Goal: Information Seeking & Learning: Learn about a topic

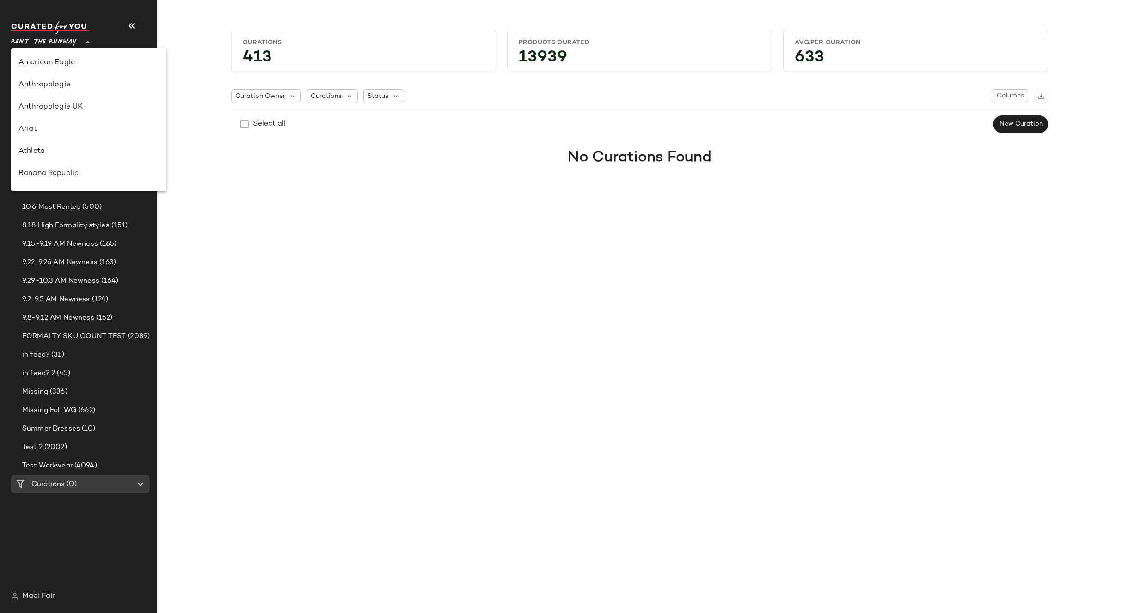
scroll to position [444, 0]
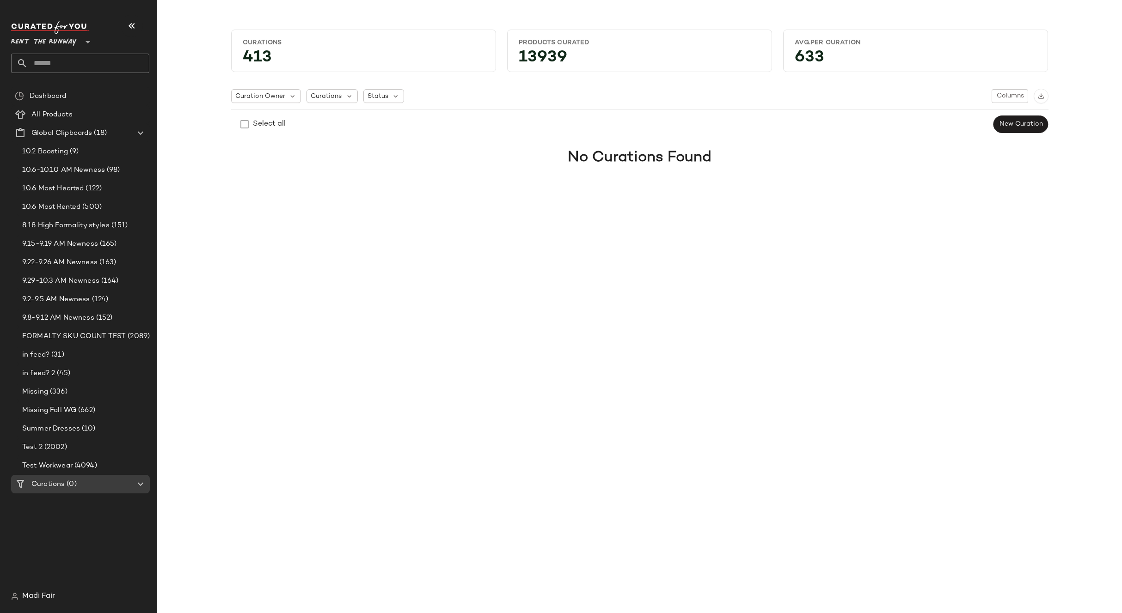
click at [59, 43] on span "Rent the Runway" at bounding box center [44, 39] width 66 height 17
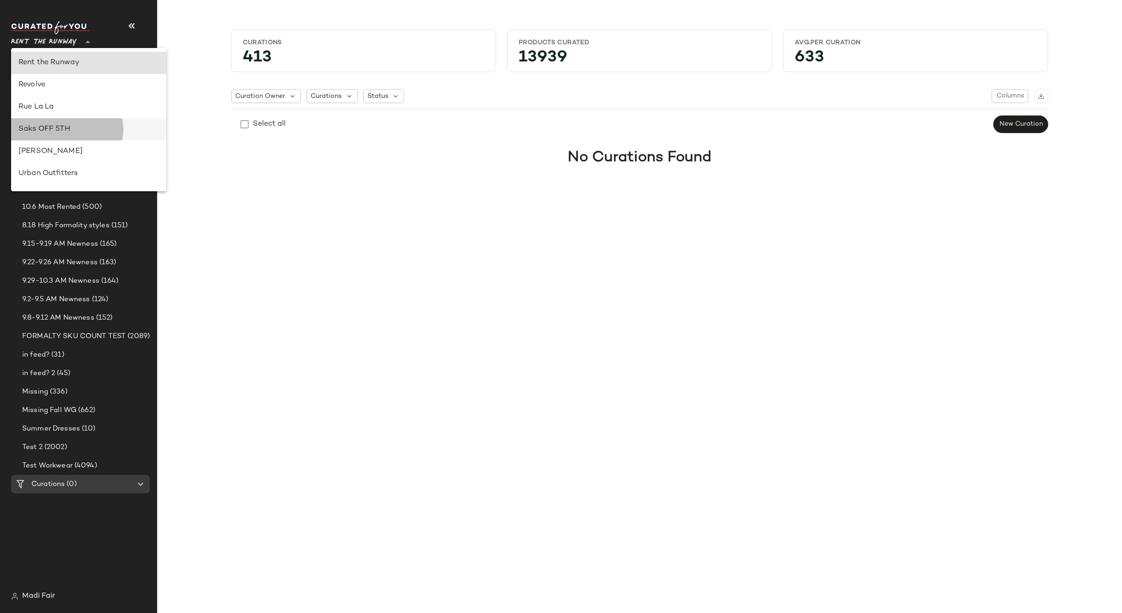
click at [68, 127] on div "Saks OFF 5TH" at bounding box center [88, 129] width 140 height 11
type input "**"
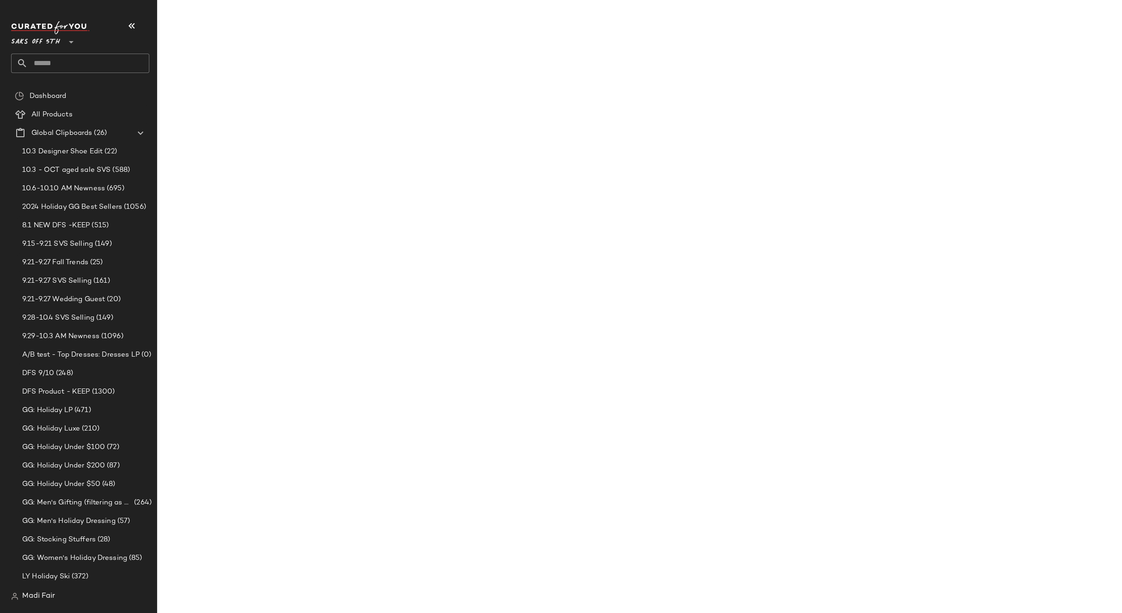
click at [65, 67] on input "text" at bounding box center [89, 63] width 122 height 19
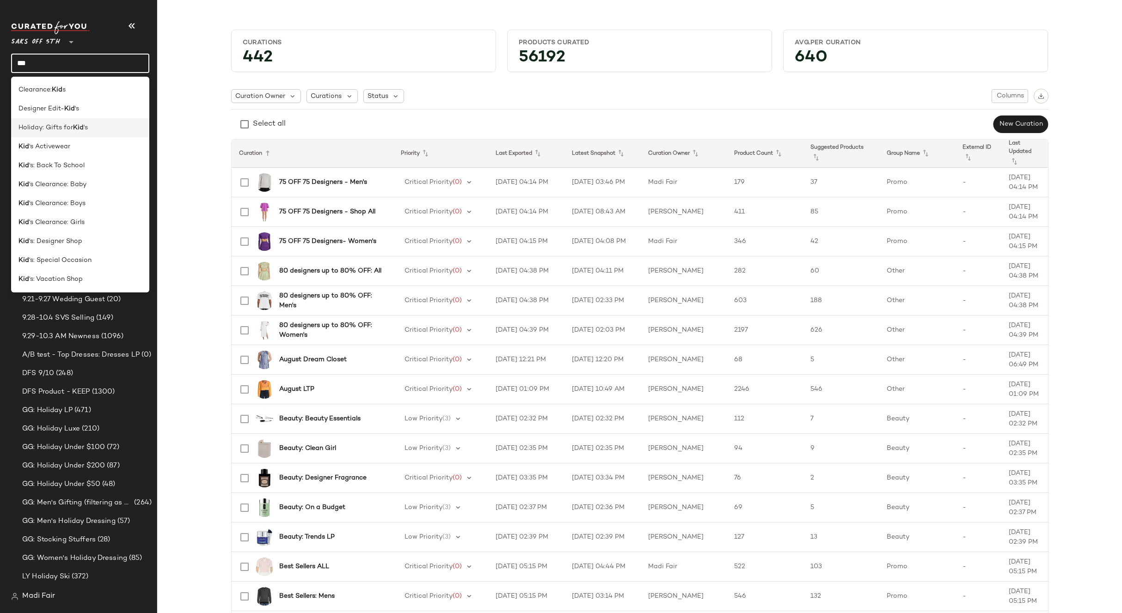
type input "***"
click at [70, 129] on span "Holiday: Gifts for" at bounding box center [45, 128] width 55 height 10
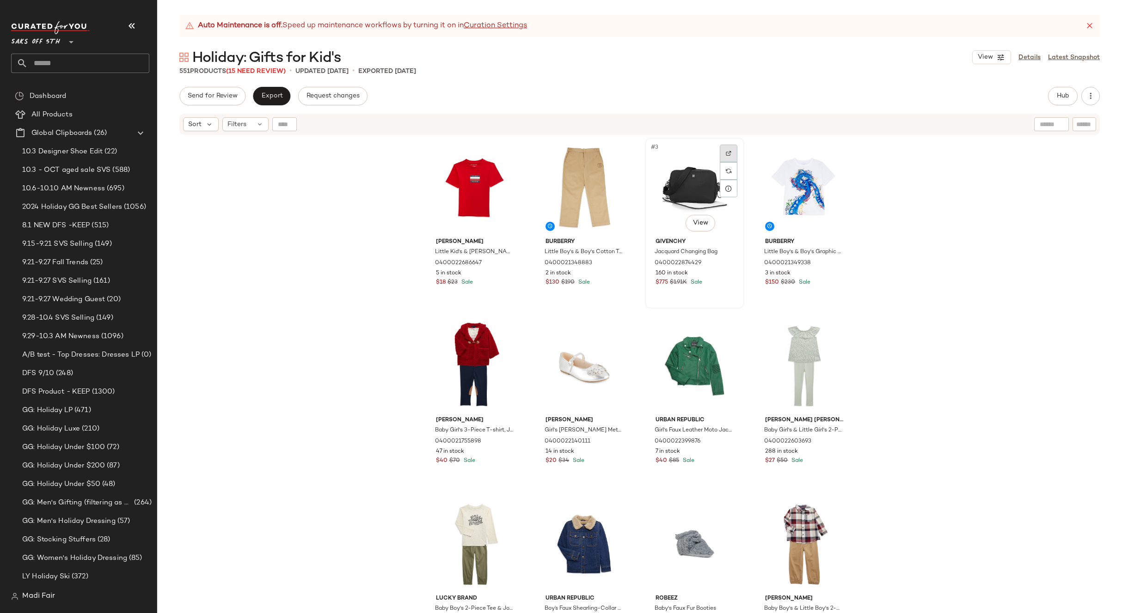
click at [726, 156] on img at bounding box center [728, 154] width 6 height 6
click at [1053, 104] on button "Hub" at bounding box center [1063, 96] width 30 height 18
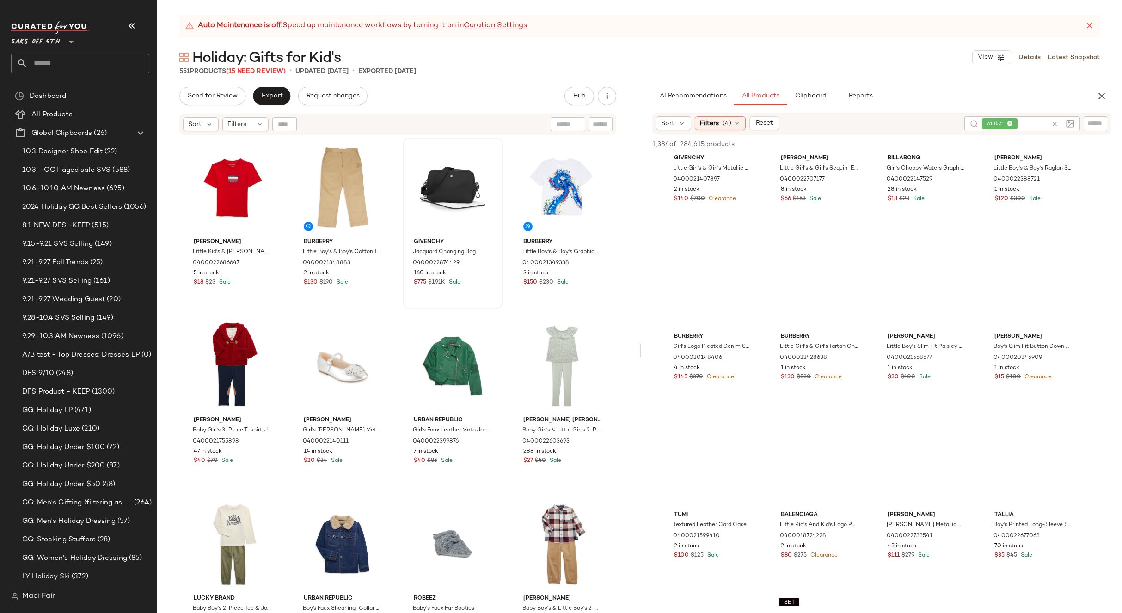
scroll to position [5453, 0]
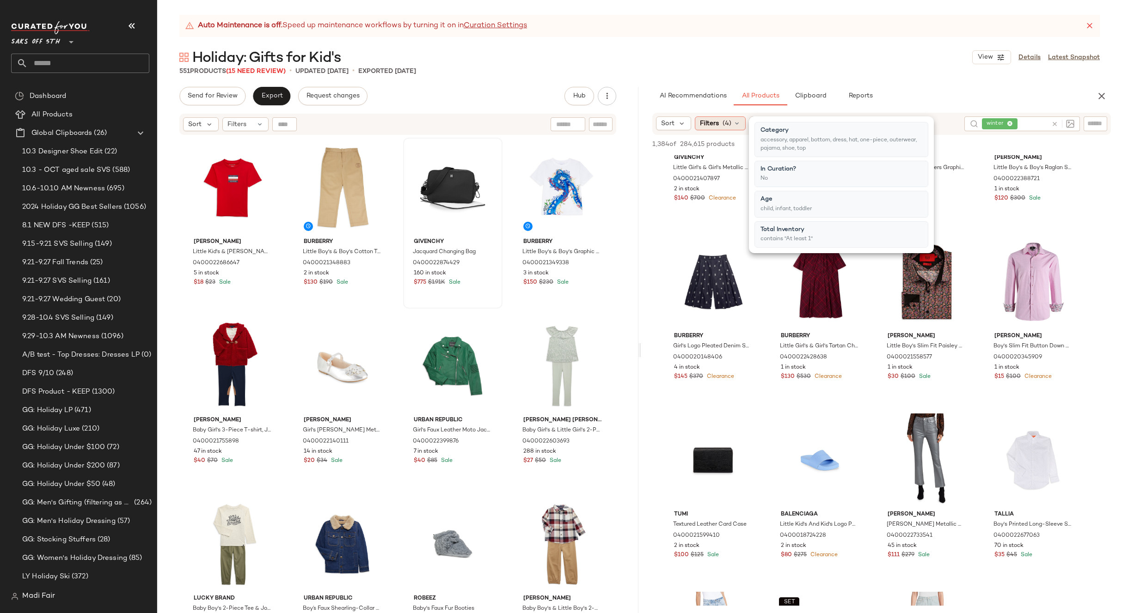
click at [725, 121] on span "(4)" at bounding box center [726, 124] width 9 height 10
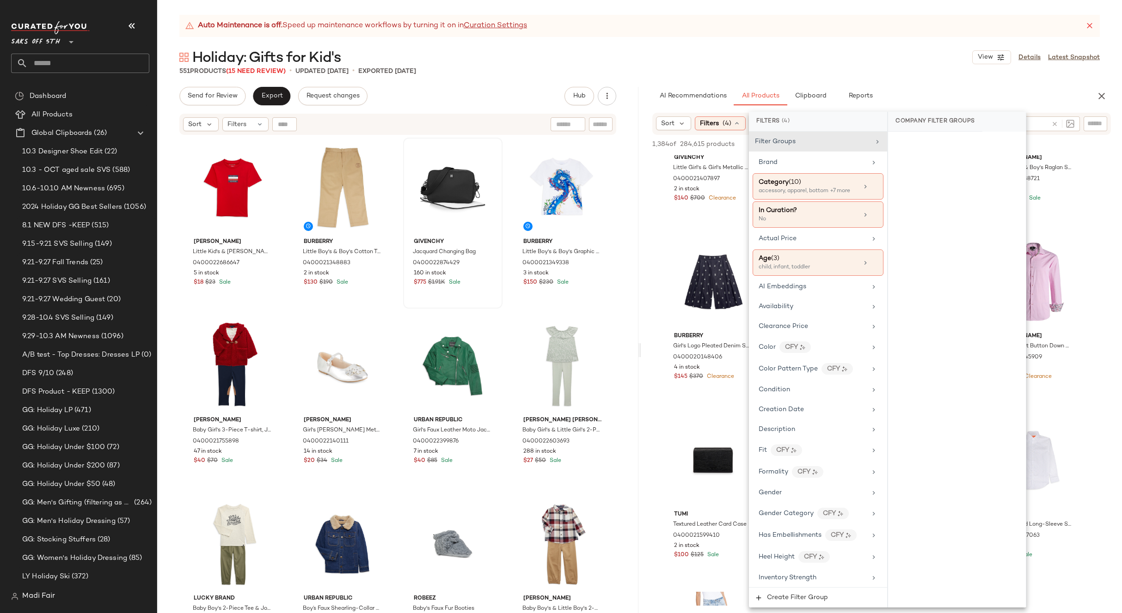
click at [804, 55] on div "Holiday: Gifts for Kid's View Details Latest Snapshot" at bounding box center [639, 57] width 964 height 18
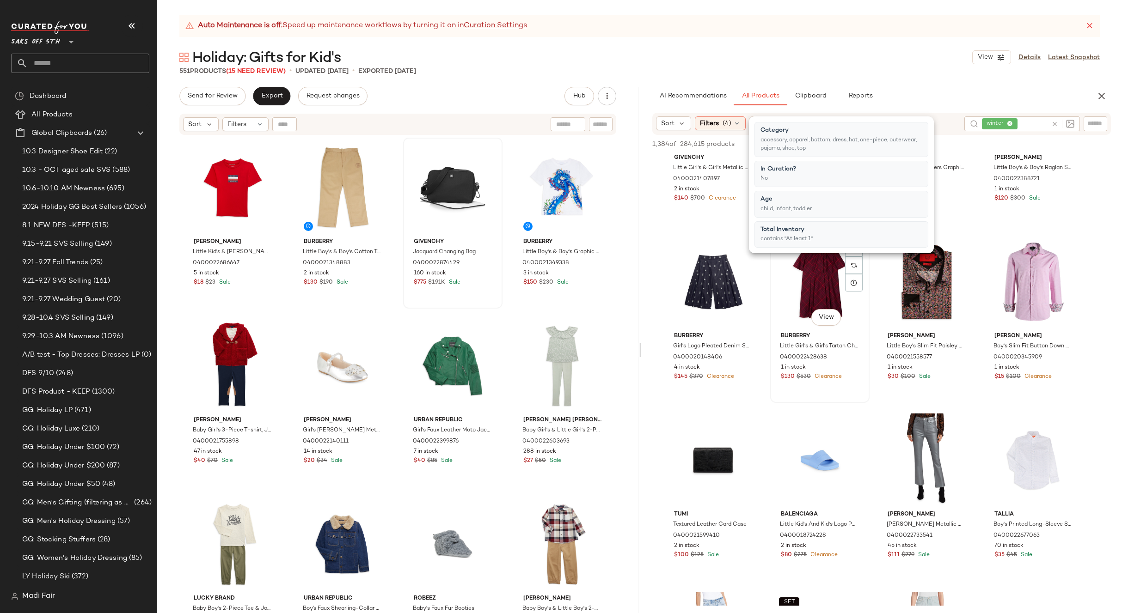
scroll to position [5776, 0]
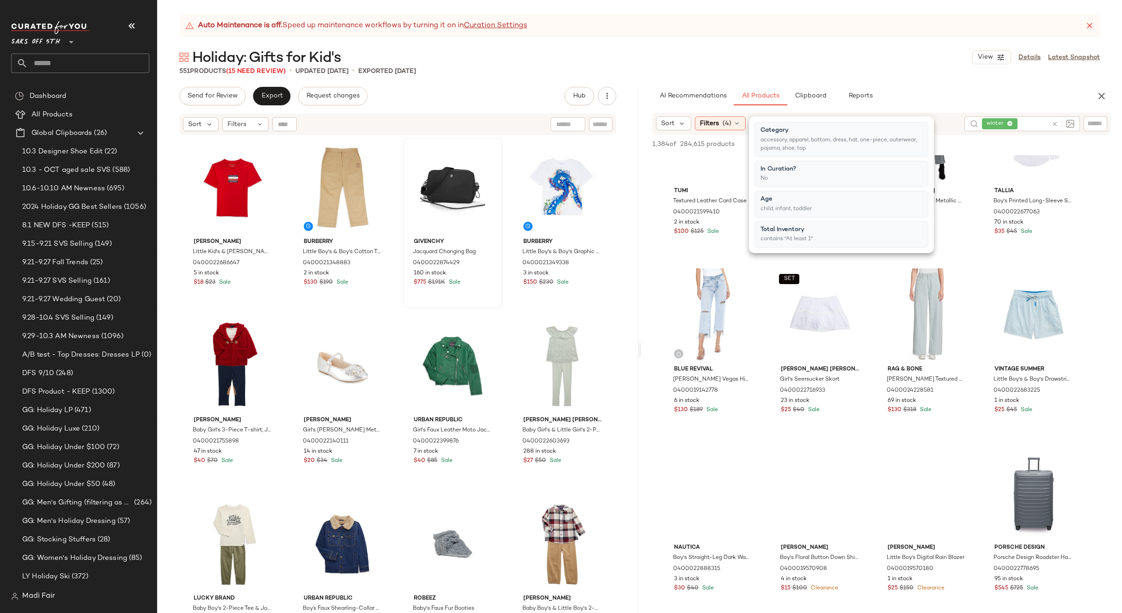
drag, startPoint x: 874, startPoint y: 371, endPoint x: 875, endPoint y: 366, distance: 5.2
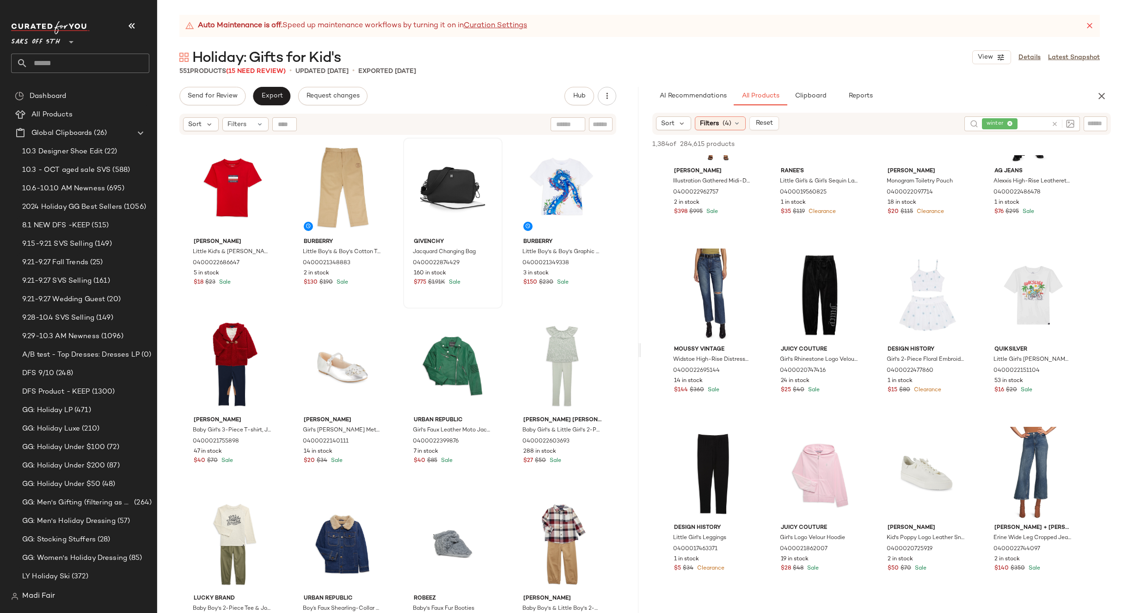
scroll to position [6793, 0]
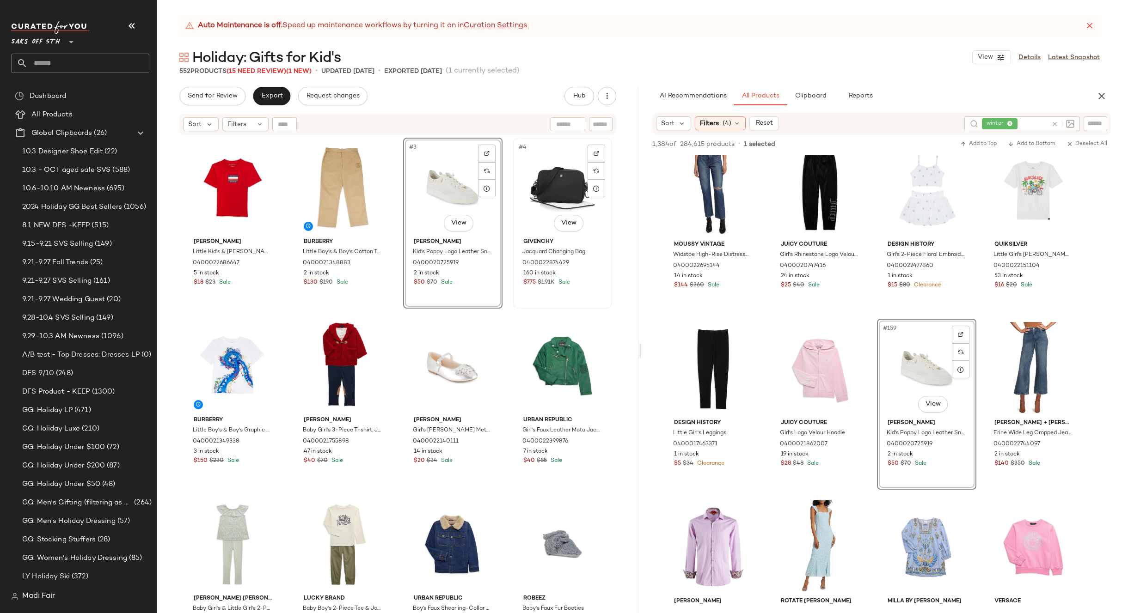
click at [552, 195] on div "#4 View" at bounding box center [562, 187] width 93 height 93
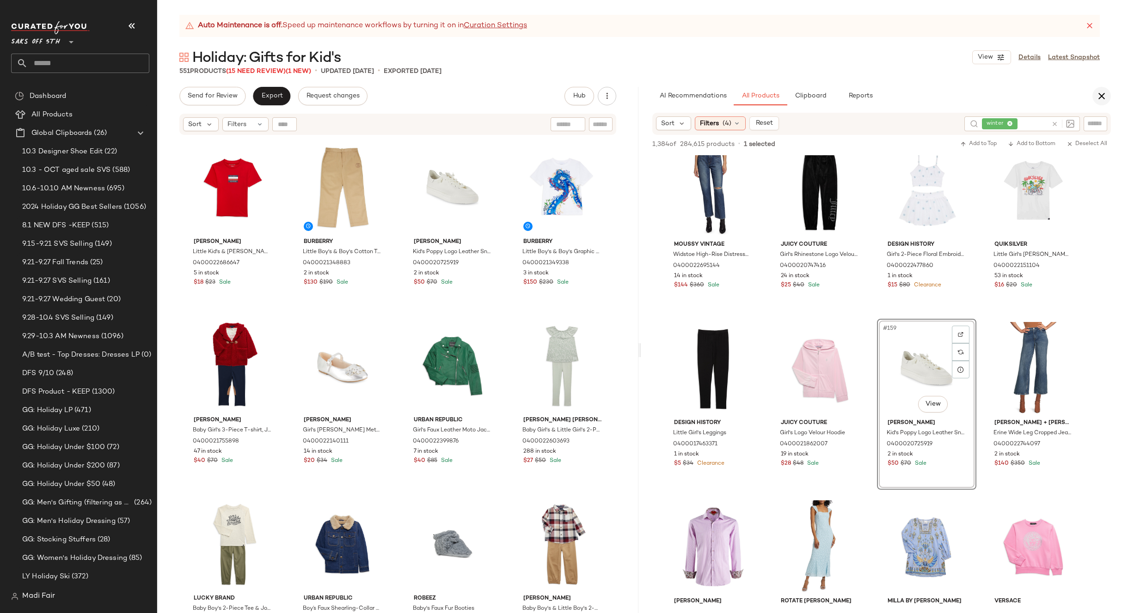
click at [1097, 95] on icon "button" at bounding box center [1101, 96] width 11 height 11
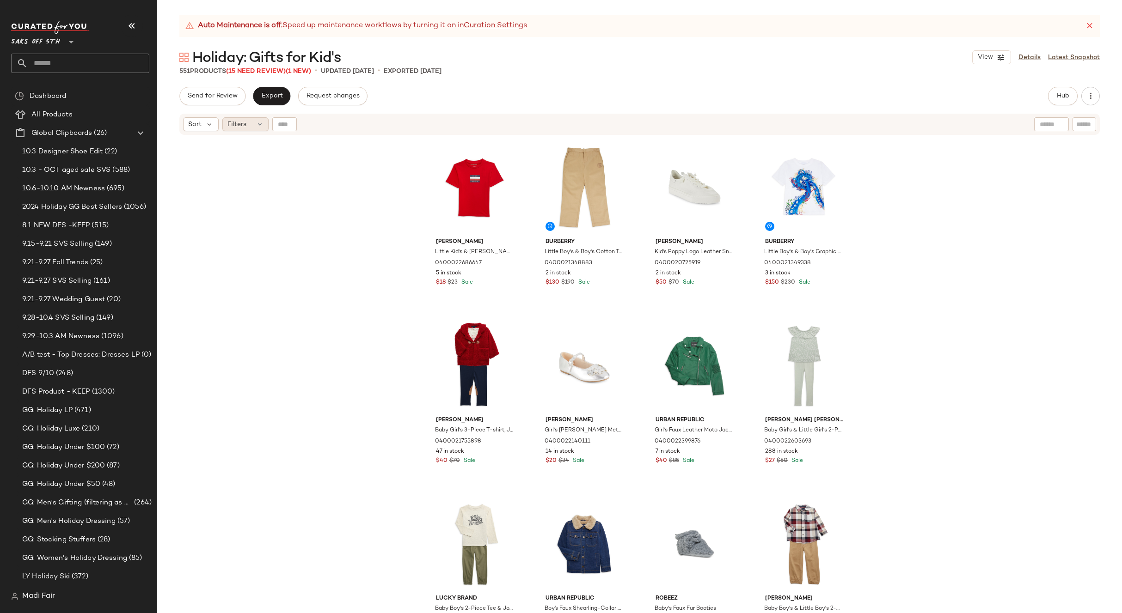
click at [239, 122] on span "Filters" at bounding box center [236, 125] width 19 height 10
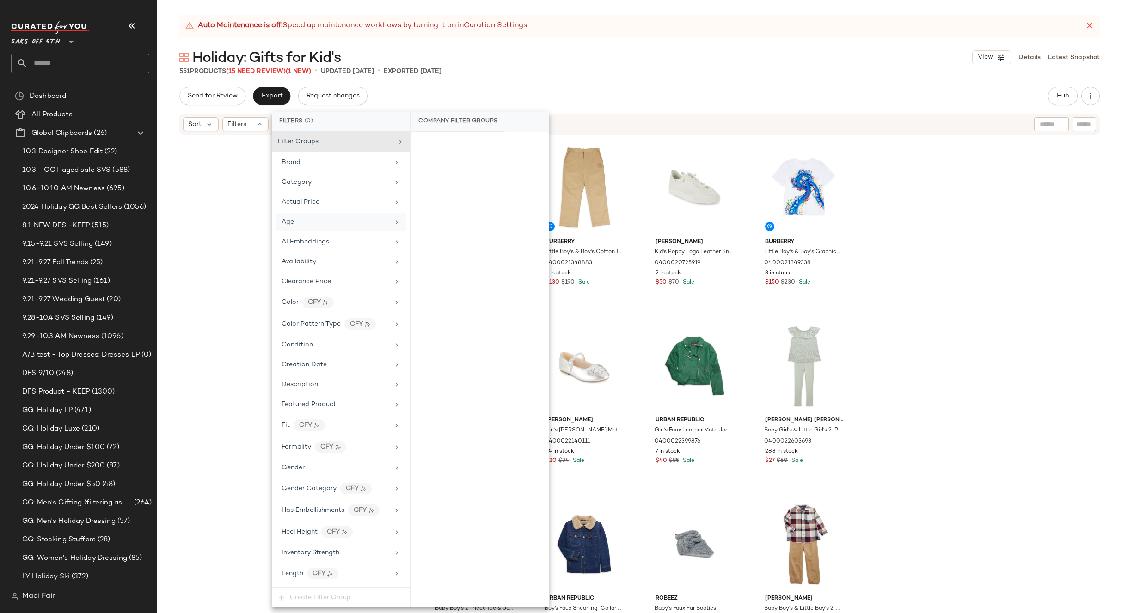
click at [306, 218] on div "Age" at bounding box center [335, 222] width 108 height 10
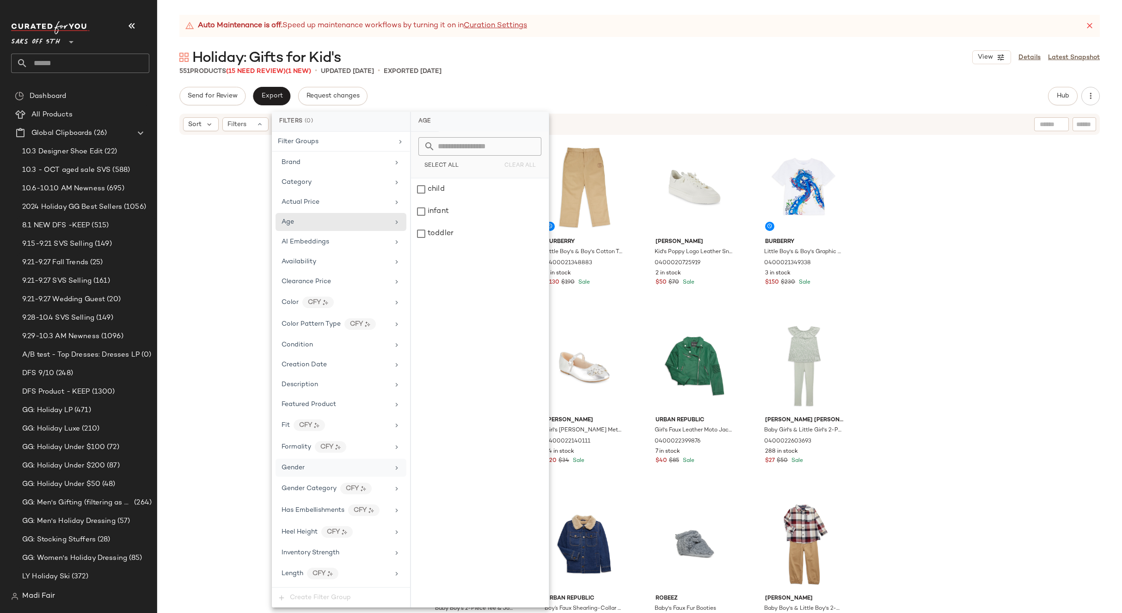
click at [324, 467] on div "Gender" at bounding box center [335, 468] width 108 height 10
click at [450, 189] on div "female" at bounding box center [480, 189] width 138 height 22
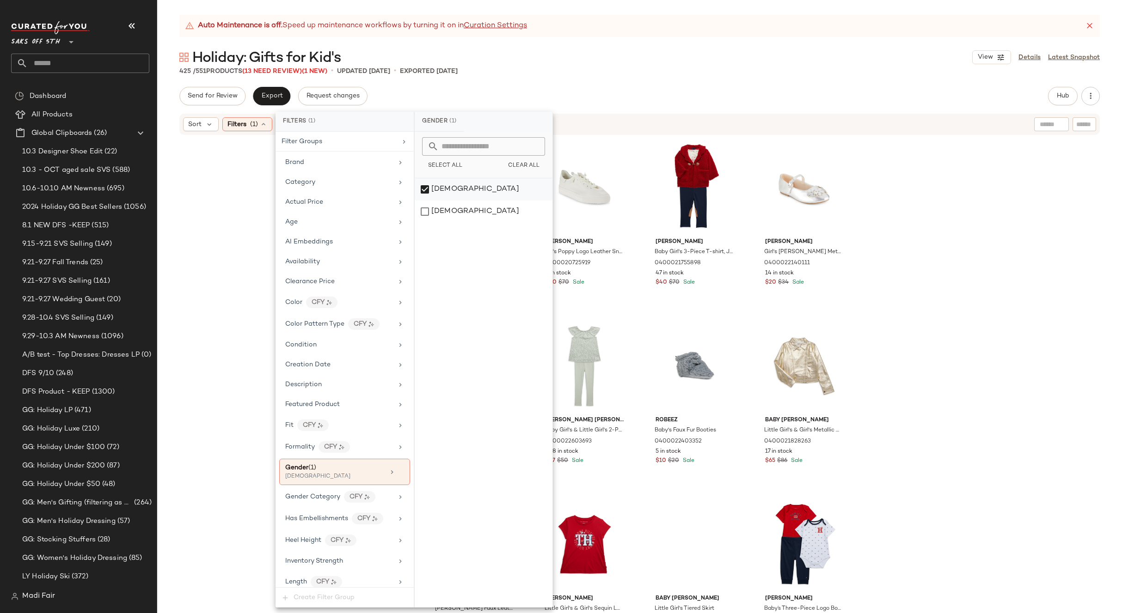
click at [450, 186] on div "female" at bounding box center [484, 189] width 138 height 22
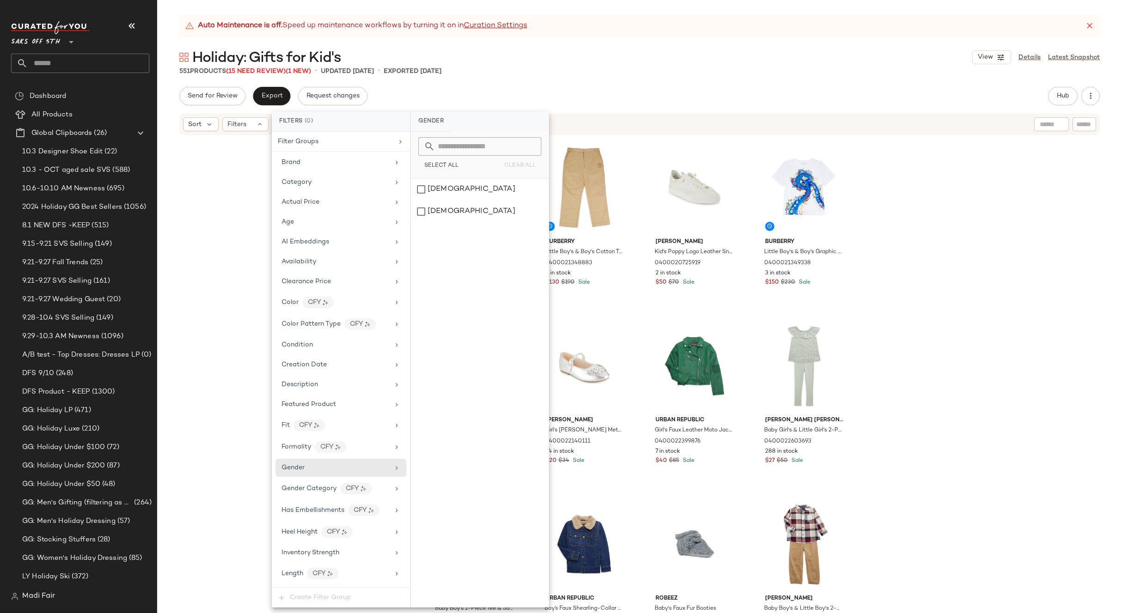
click at [549, 56] on div "Holiday: Gifts for Kid's View Details Latest Snapshot" at bounding box center [639, 57] width 964 height 18
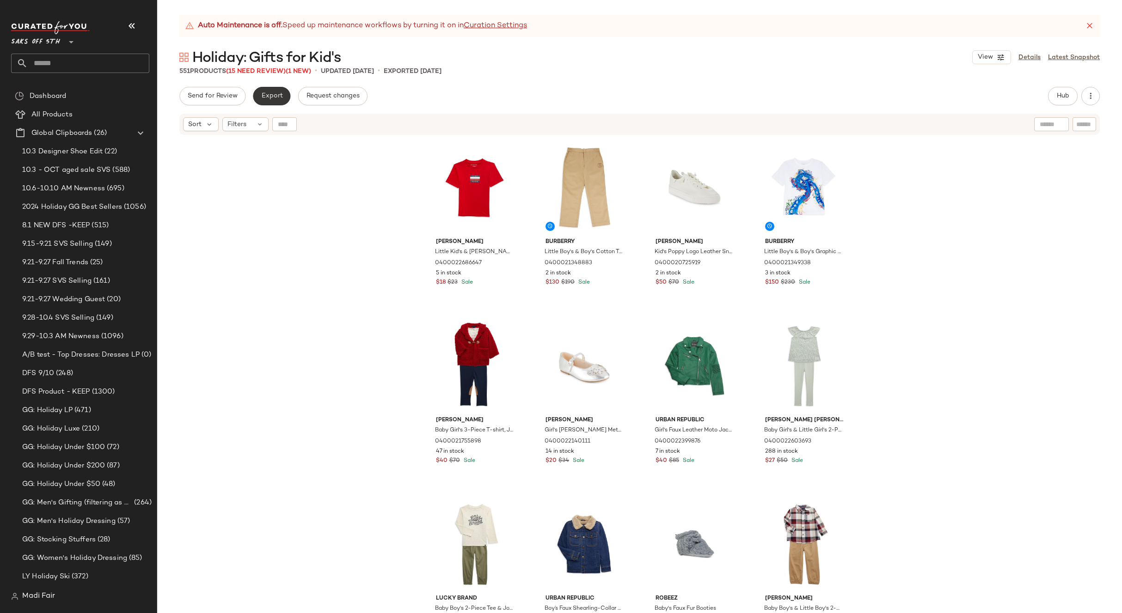
click at [266, 101] on button "Export" at bounding box center [271, 96] width 37 height 18
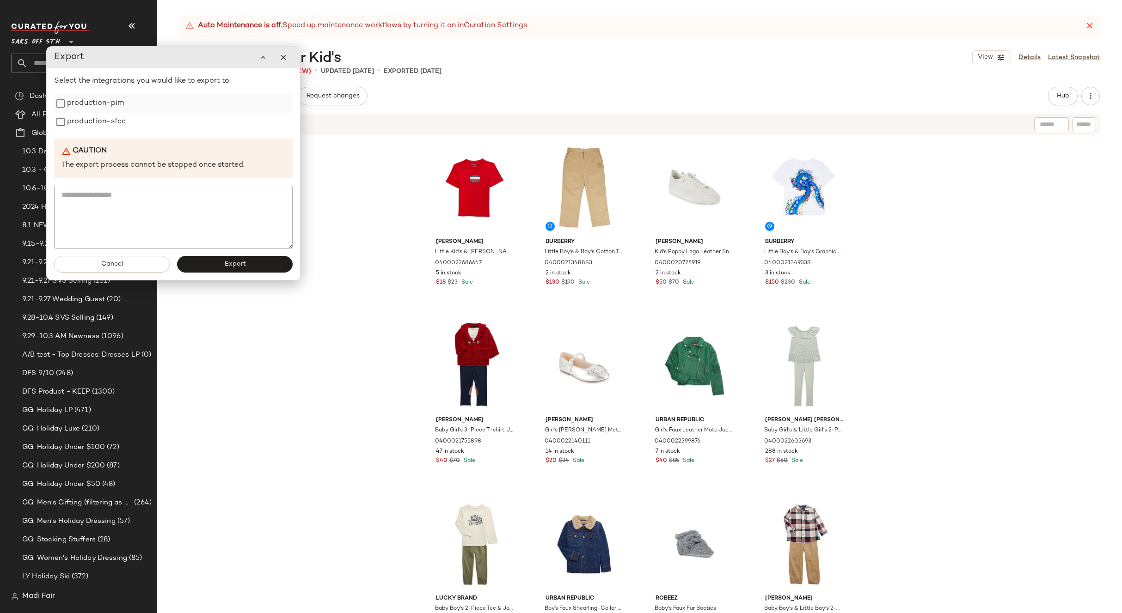
click at [121, 112] on label "production-pim" at bounding box center [95, 103] width 57 height 18
click at [119, 119] on label "production-sfcc" at bounding box center [96, 122] width 59 height 18
click at [224, 268] on button "Export" at bounding box center [235, 264] width 116 height 17
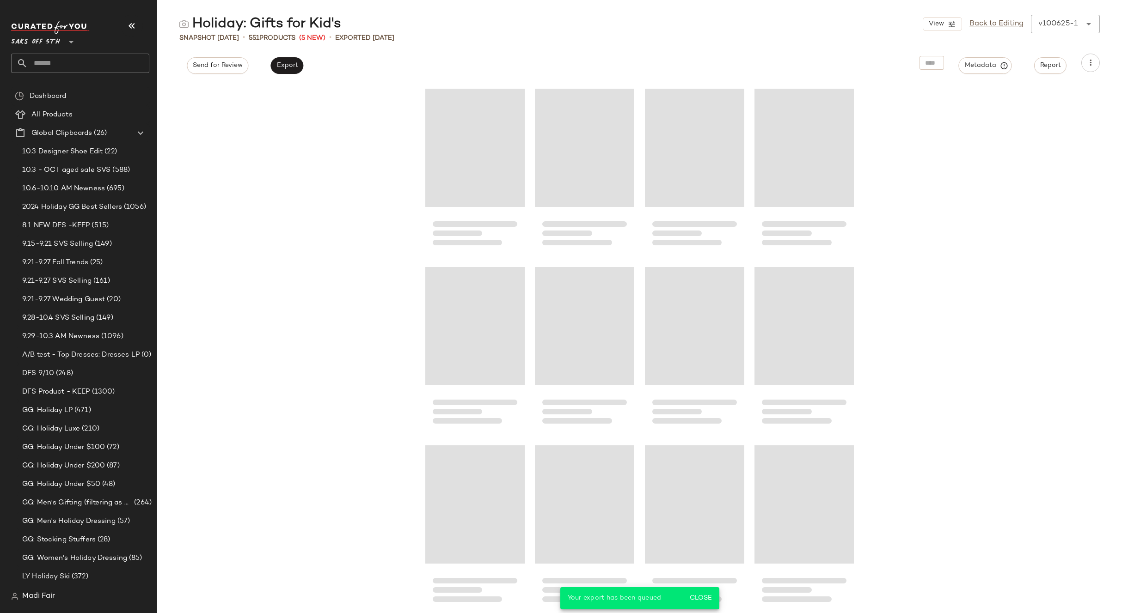
drag, startPoint x: 701, startPoint y: 595, endPoint x: 831, endPoint y: 396, distance: 238.0
click at [701, 595] on span "Close" at bounding box center [700, 598] width 23 height 7
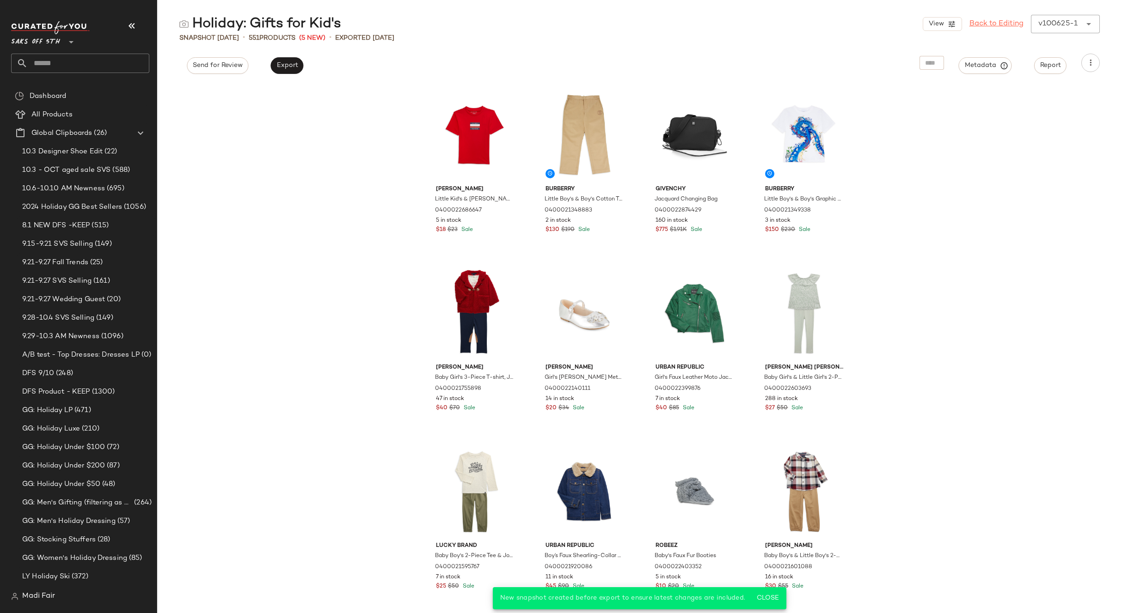
click at [995, 24] on link "Back to Editing" at bounding box center [996, 23] width 54 height 11
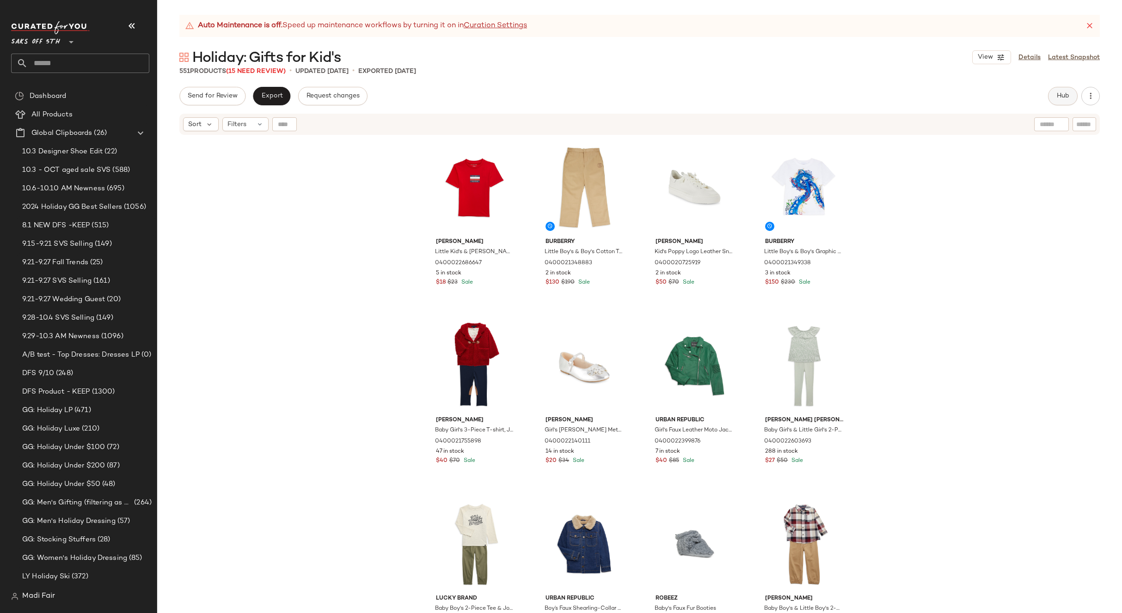
click at [1050, 90] on button "Hub" at bounding box center [1063, 96] width 30 height 18
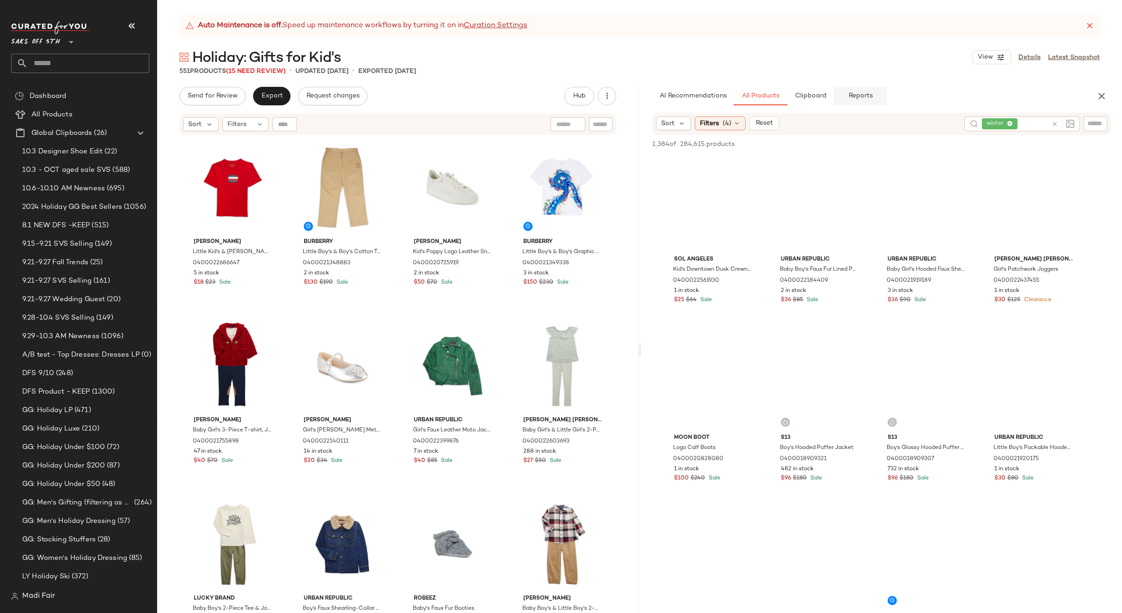
click at [858, 94] on span "Reports" at bounding box center [859, 95] width 24 height 7
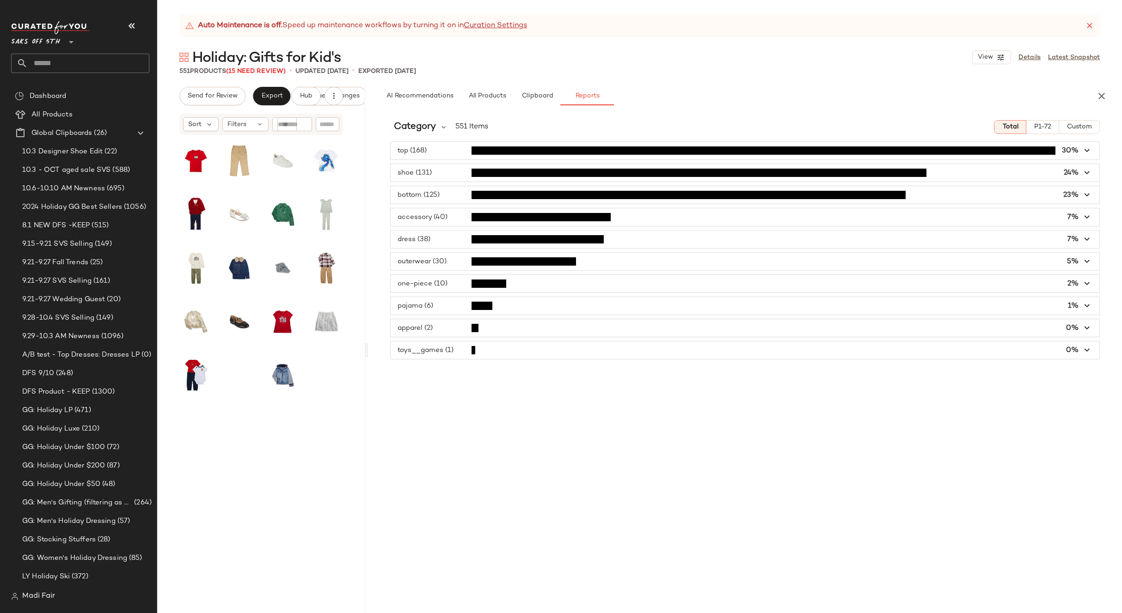
drag, startPoint x: 639, startPoint y: 347, endPoint x: 367, endPoint y: 345, distance: 271.7
click at [367, 345] on div "Auto Maintenance is off. Speed up maintenance workflows by turning it on in Cur…" at bounding box center [639, 314] width 964 height 598
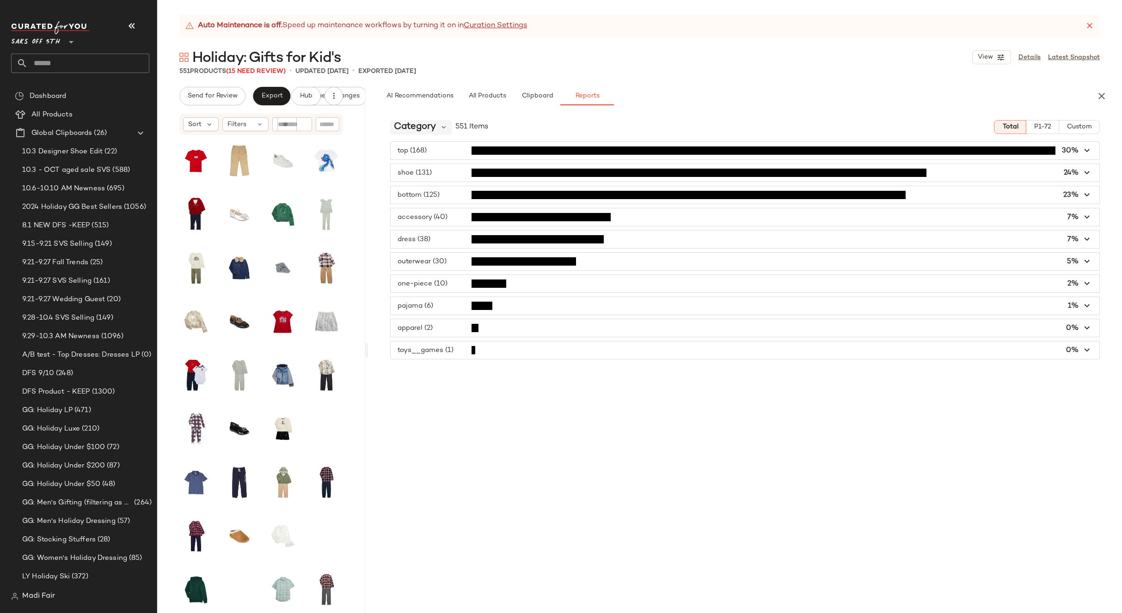
click at [426, 132] on span "Category" at bounding box center [415, 127] width 42 height 14
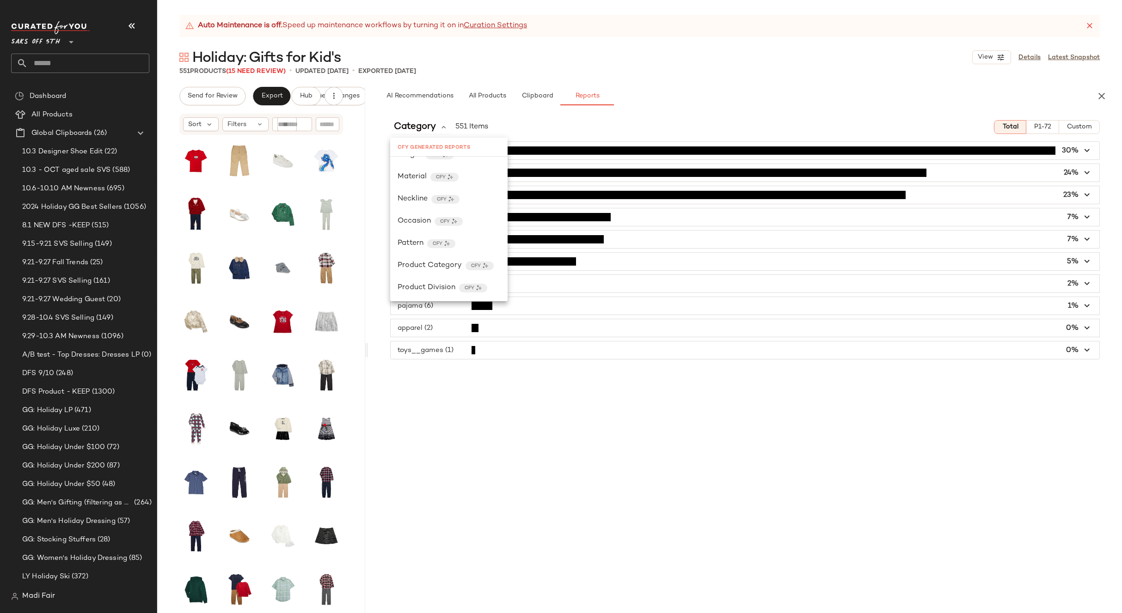
scroll to position [277, 0]
click at [445, 250] on span "Product Category" at bounding box center [429, 250] width 64 height 11
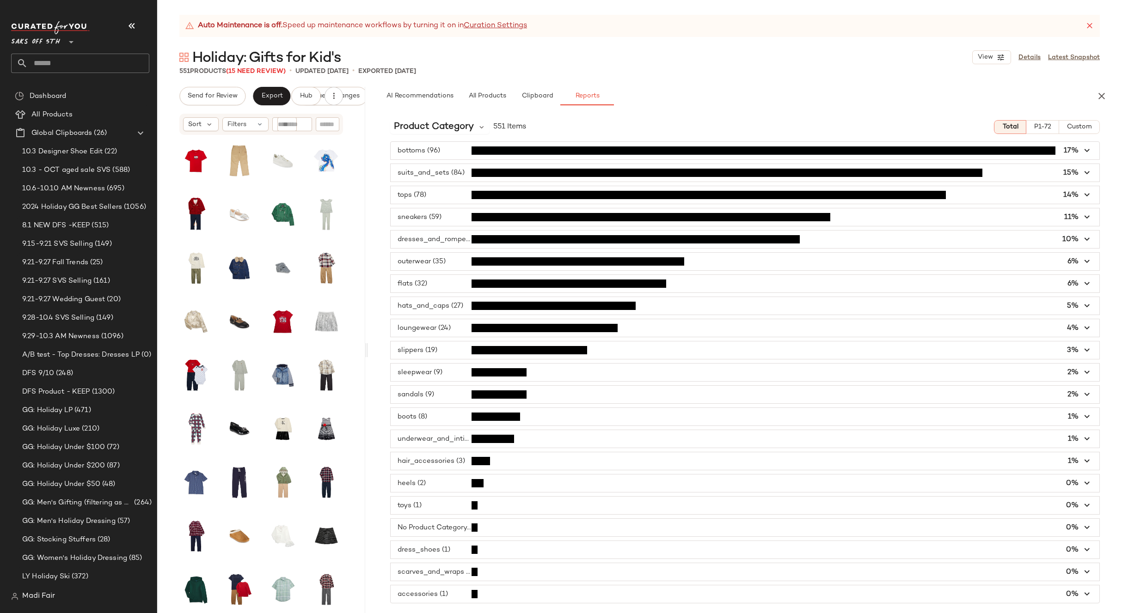
click at [1085, 124] on span "Custom" at bounding box center [1078, 126] width 25 height 7
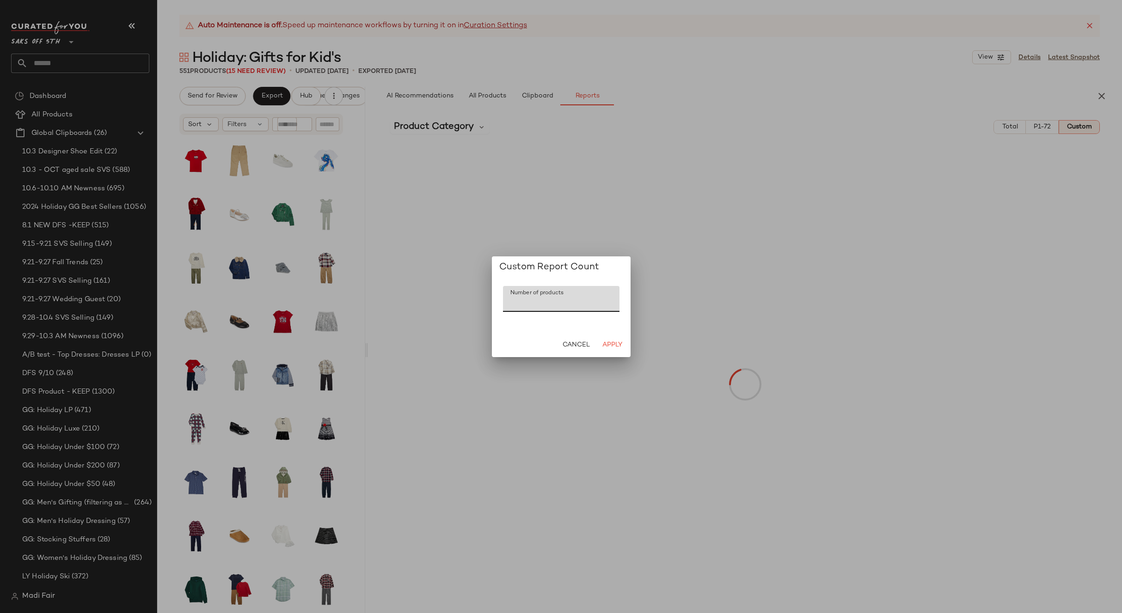
drag, startPoint x: 522, startPoint y: 302, endPoint x: 485, endPoint y: 299, distance: 37.5
click at [485, 299] on div "Custom Report Count Number of products Number of products *** Cancel Apply" at bounding box center [561, 306] width 1122 height 613
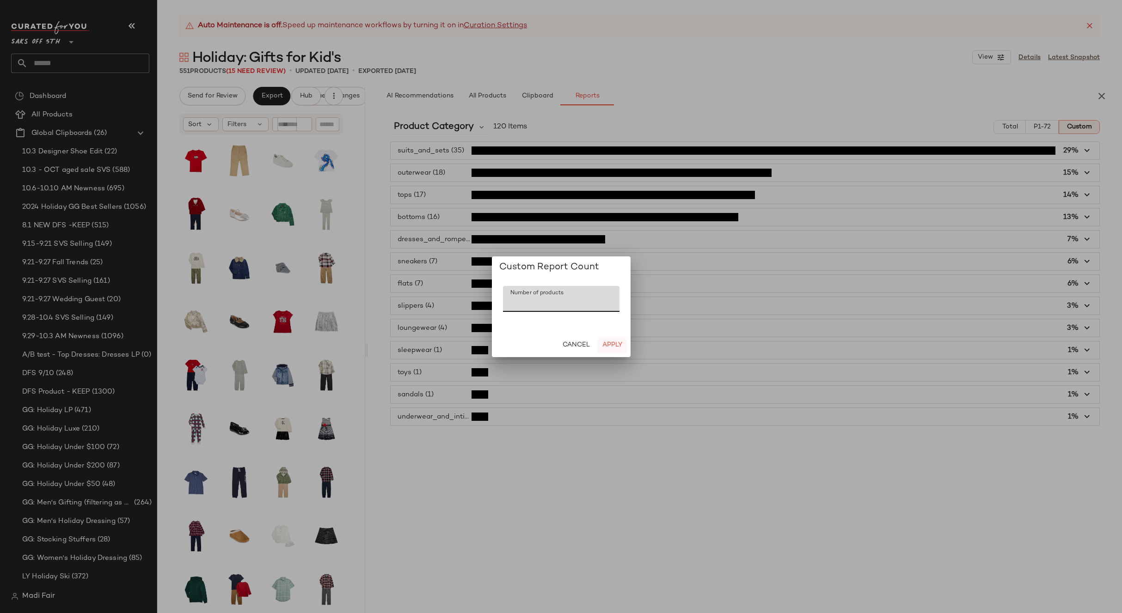
type input "**"
click at [610, 346] on span "Apply" at bounding box center [611, 344] width 20 height 7
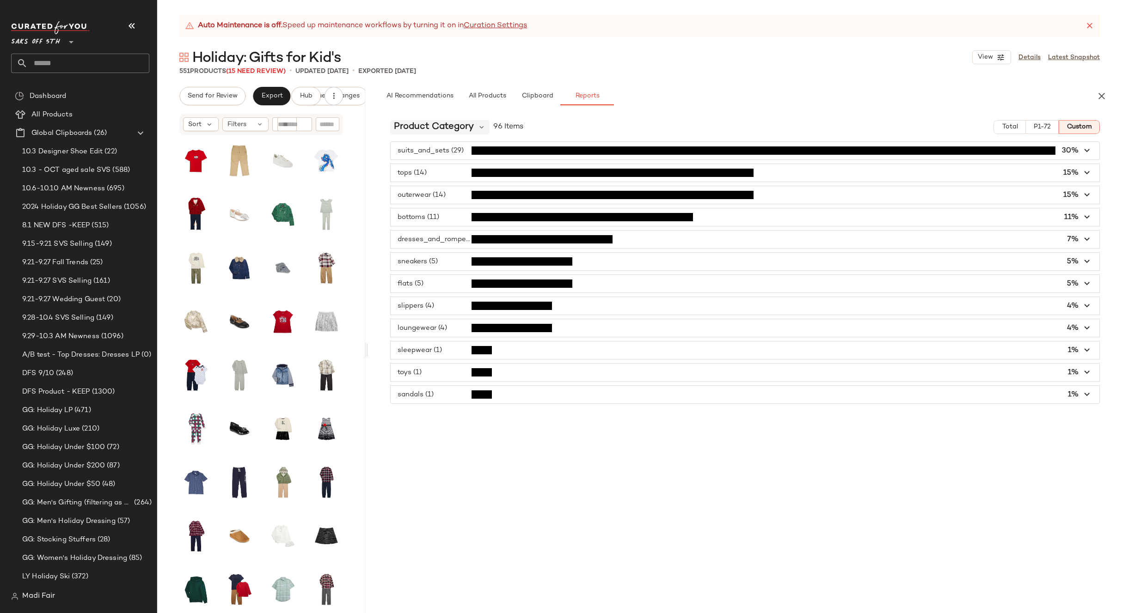
click at [446, 123] on span "Product Category" at bounding box center [434, 127] width 80 height 14
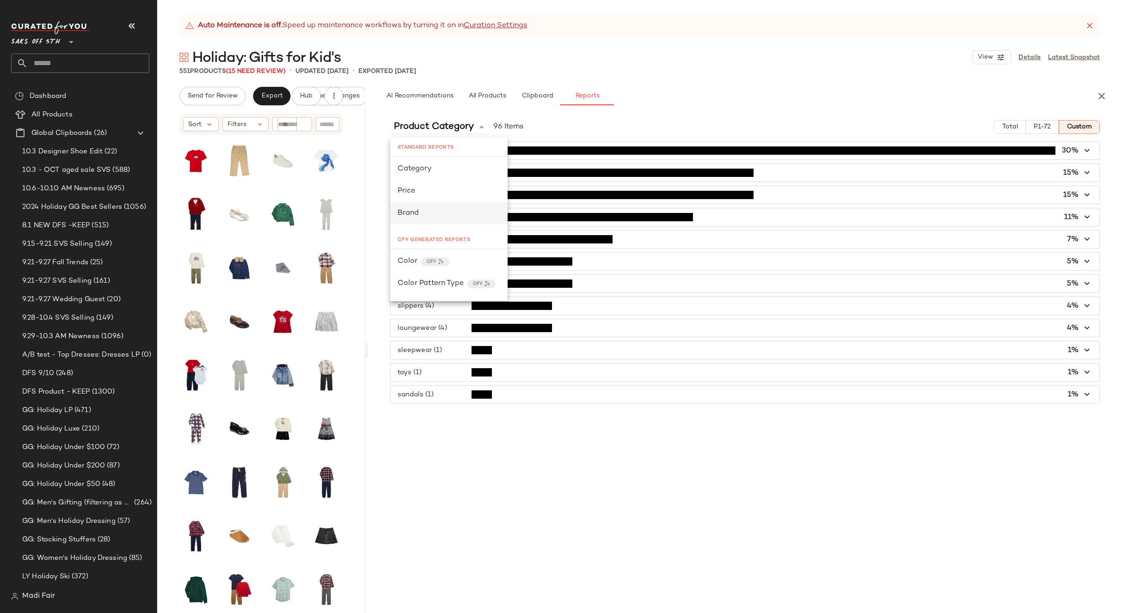
click at [434, 213] on div "Brand" at bounding box center [448, 213] width 103 height 11
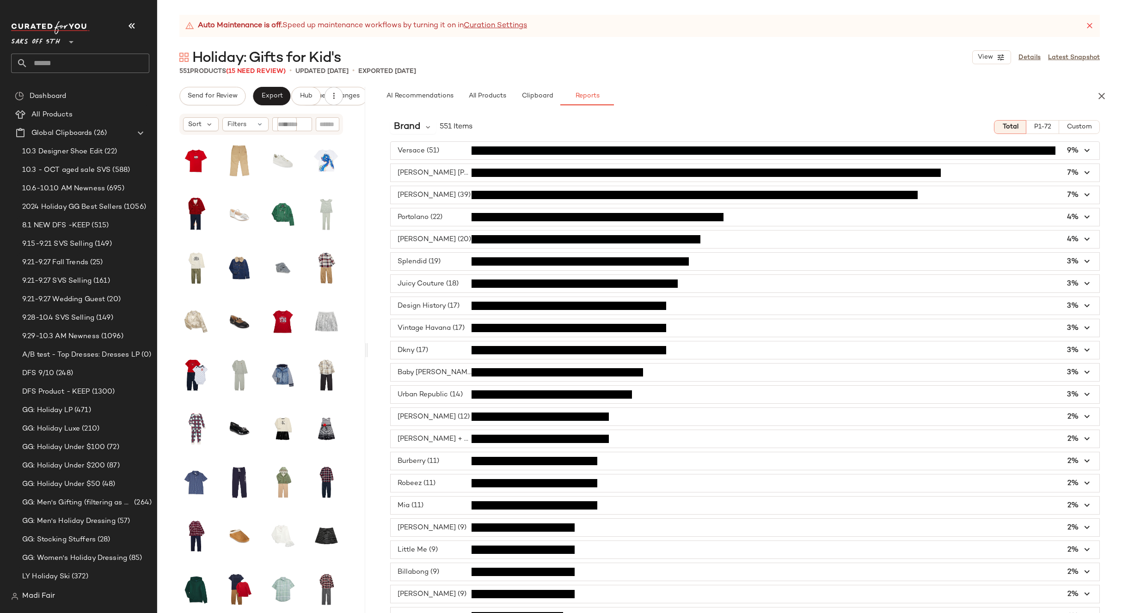
click at [1087, 128] on button "Custom" at bounding box center [1079, 127] width 41 height 14
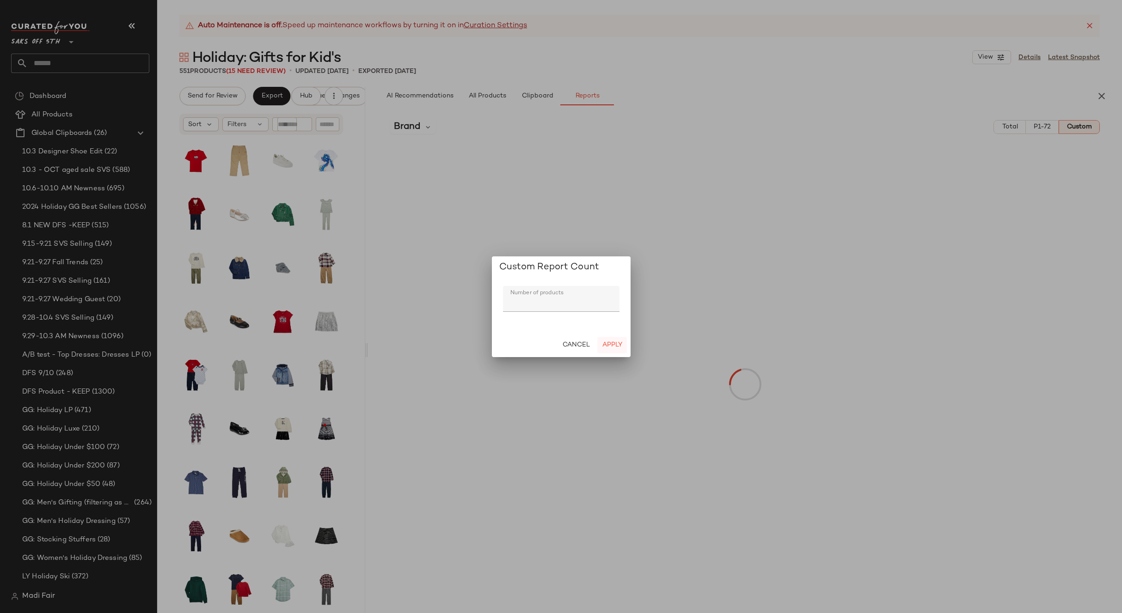
click at [611, 345] on span "Apply" at bounding box center [611, 344] width 20 height 7
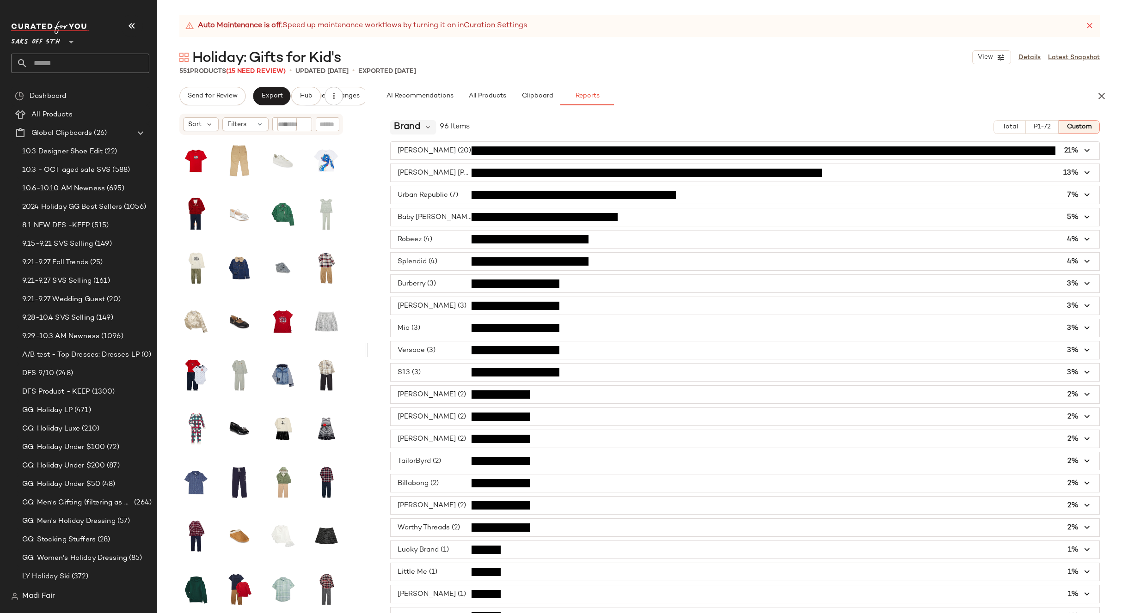
click at [417, 120] on div "Brand 96 Items Total P1-72 Custom Tommy Hilfiger (20) 21% Calvin Klein (12) 13%…" at bounding box center [745, 363] width 754 height 500
click at [420, 129] on span "Brand" at bounding box center [407, 127] width 26 height 14
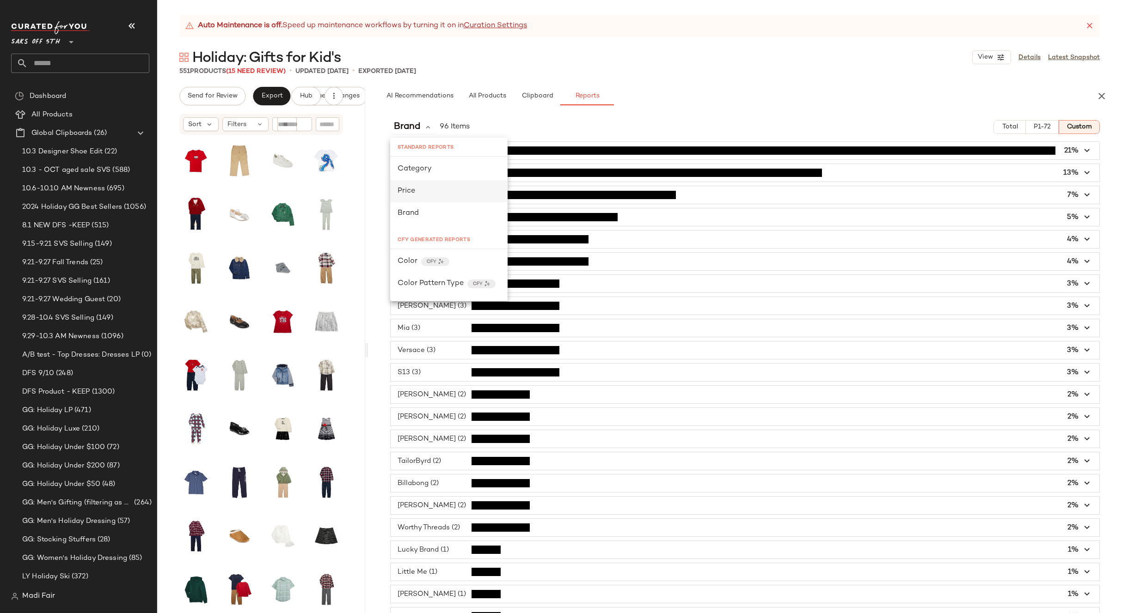
click at [431, 192] on div "Price" at bounding box center [448, 191] width 103 height 11
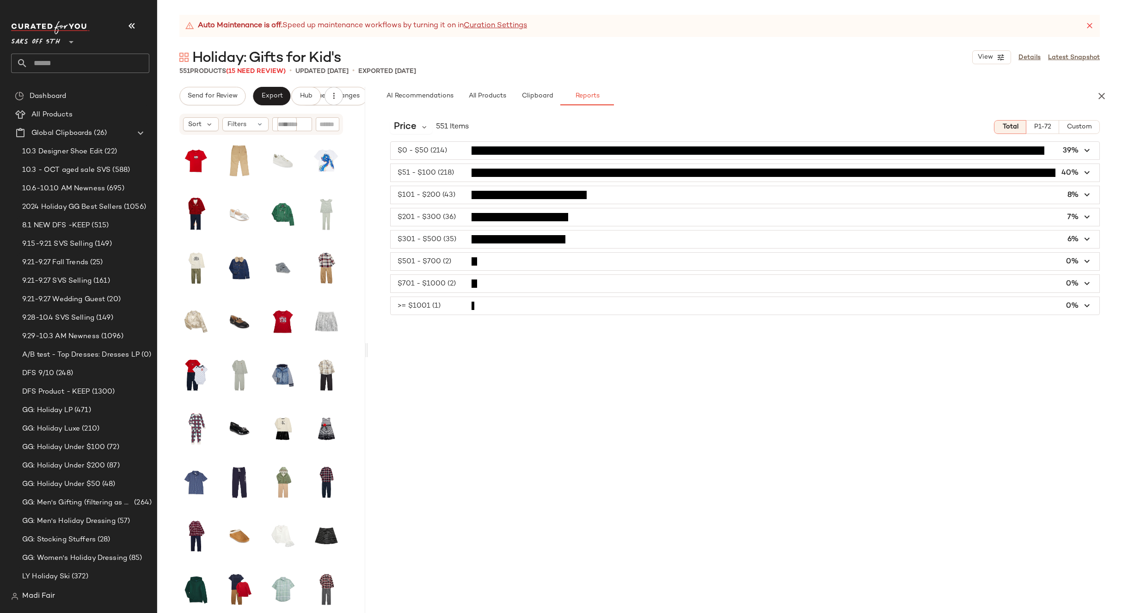
click at [1074, 125] on span "Custom" at bounding box center [1078, 126] width 25 height 7
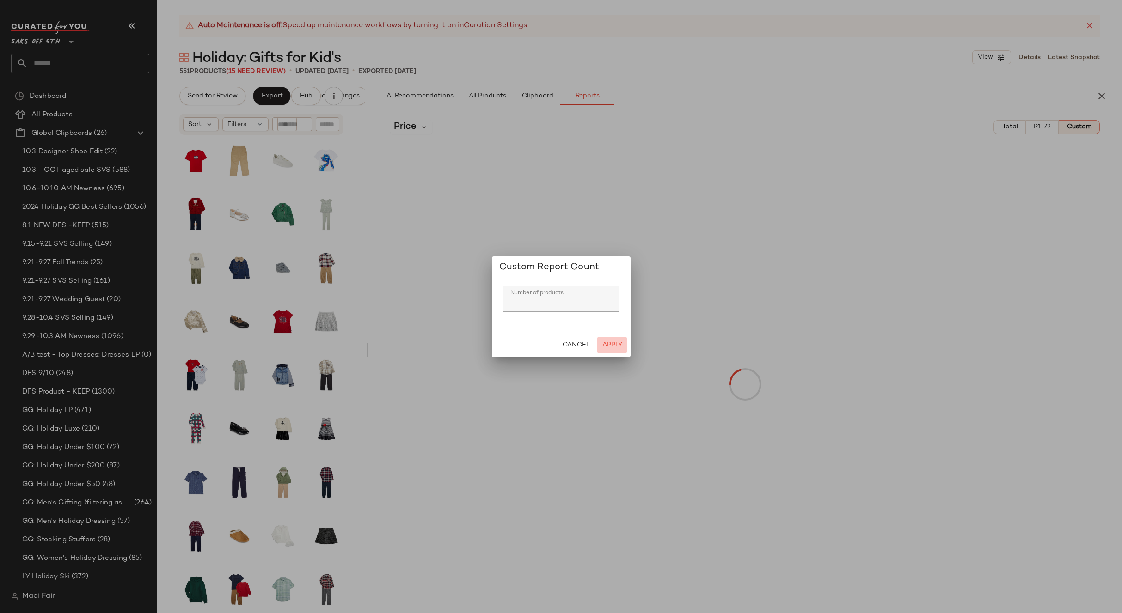
click at [612, 341] on span "Apply" at bounding box center [611, 344] width 20 height 7
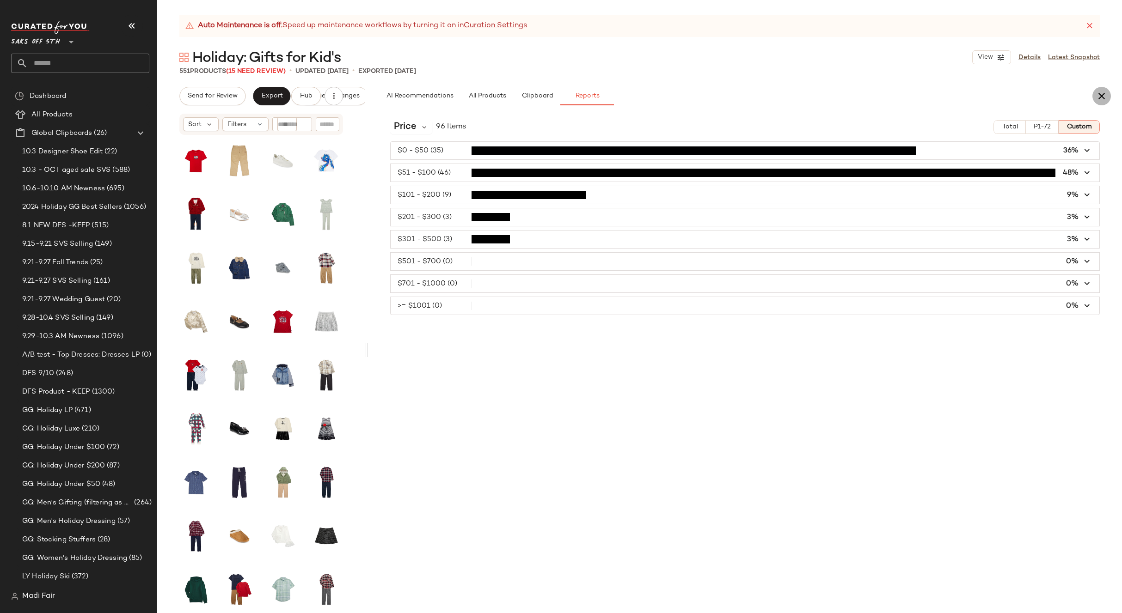
click at [1103, 88] on button "button" at bounding box center [1101, 96] width 18 height 18
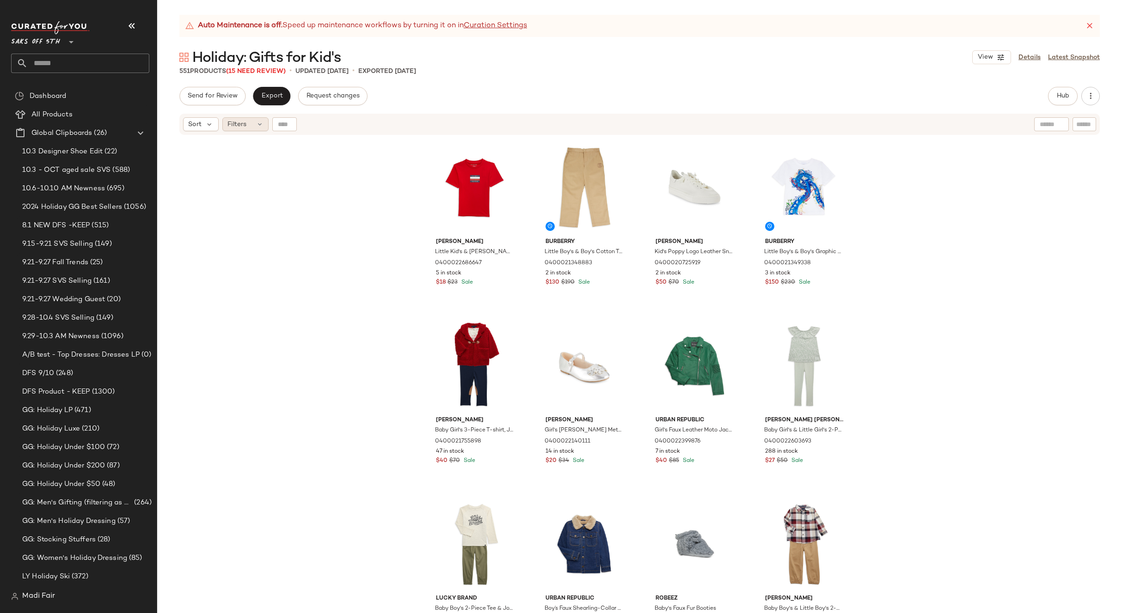
click at [236, 129] on div "Filters" at bounding box center [245, 124] width 46 height 14
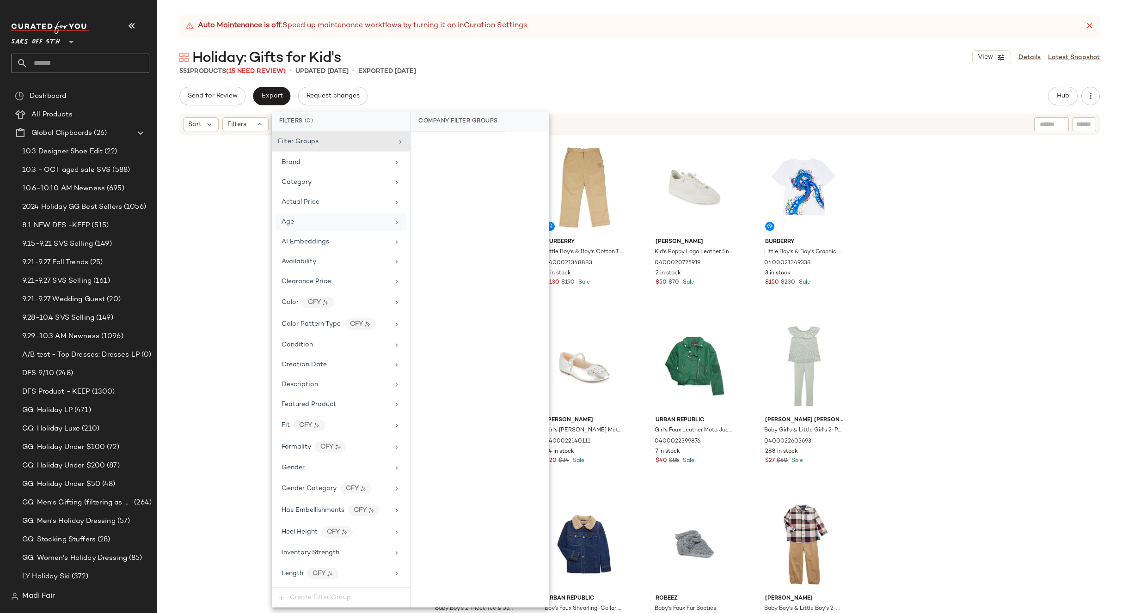
click at [308, 220] on div "Age" at bounding box center [335, 222] width 108 height 10
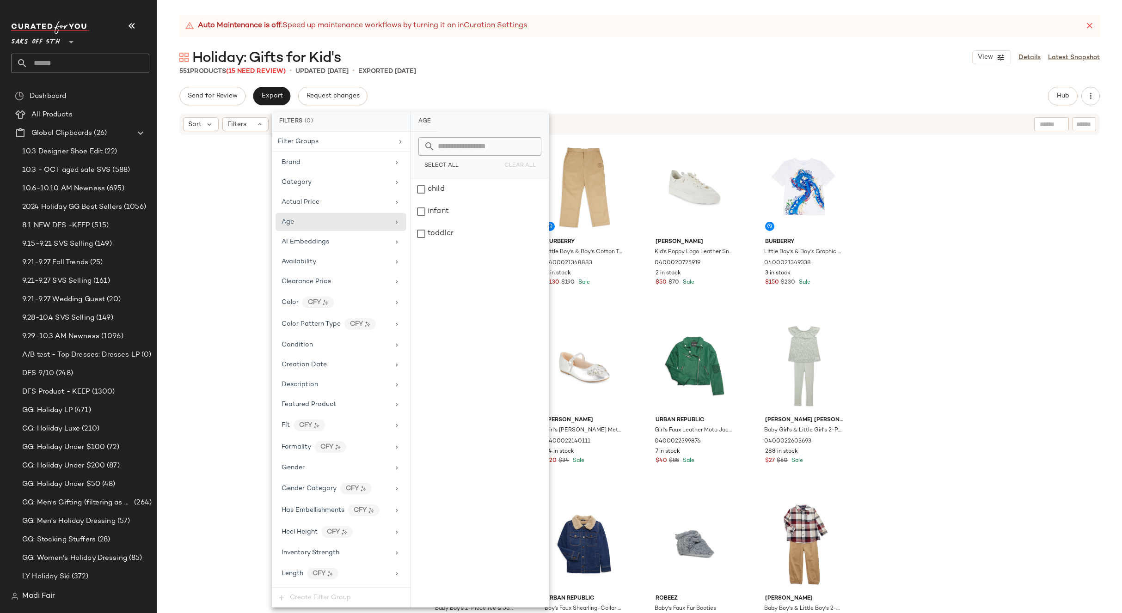
click at [223, 220] on div "Tommy Hilfiger Little Kid's & Kid's Signature Chest Stripe T-Shirt 040002268664…" at bounding box center [639, 386] width 964 height 500
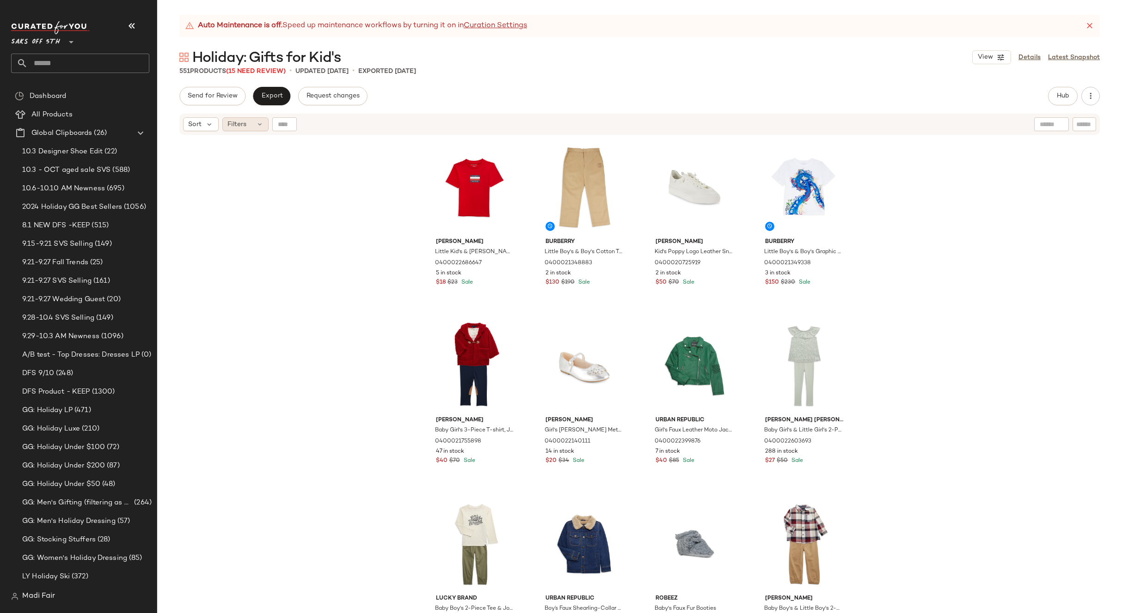
click at [255, 125] on div "Filters" at bounding box center [245, 124] width 46 height 14
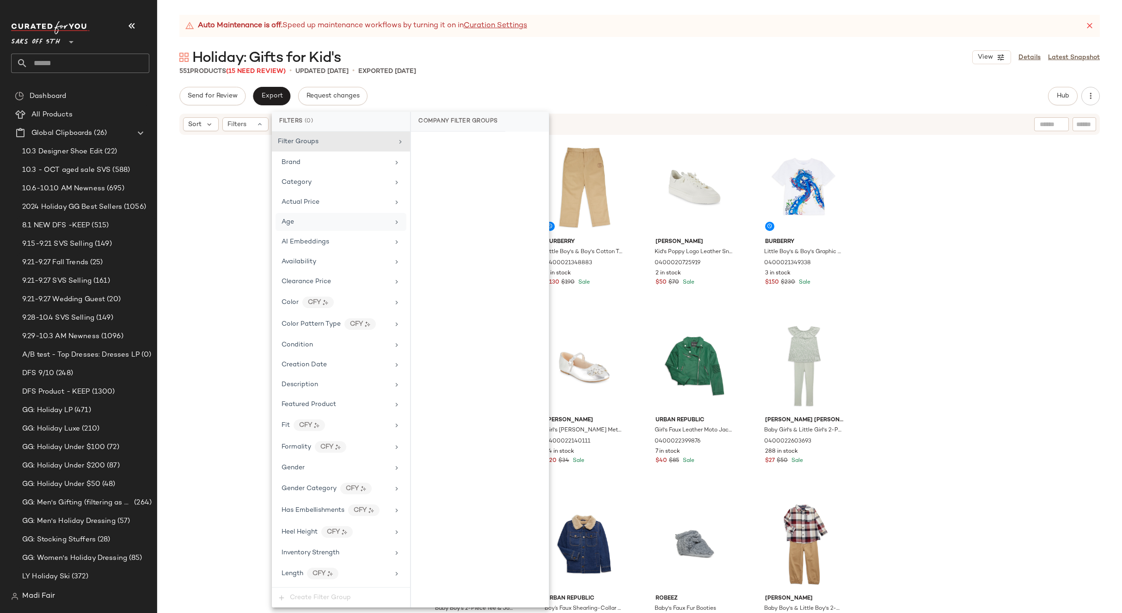
click at [302, 218] on div "Age" at bounding box center [335, 222] width 108 height 10
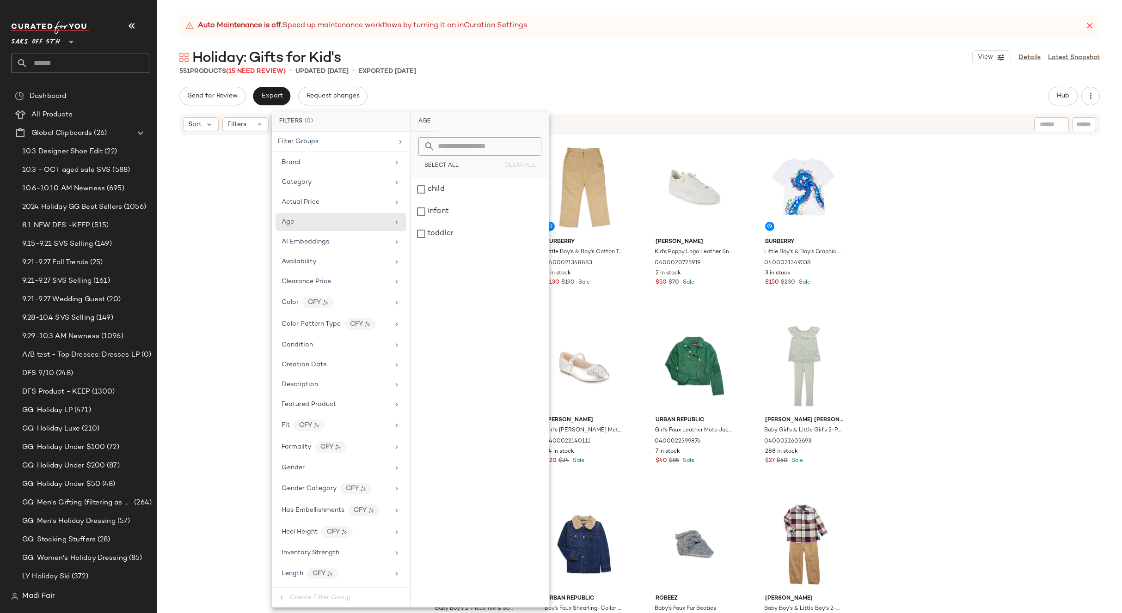
click at [237, 211] on div "Tommy Hilfiger Little Kid's & Kid's Signature Chest Stripe T-Shirt 040002268664…" at bounding box center [639, 386] width 964 height 500
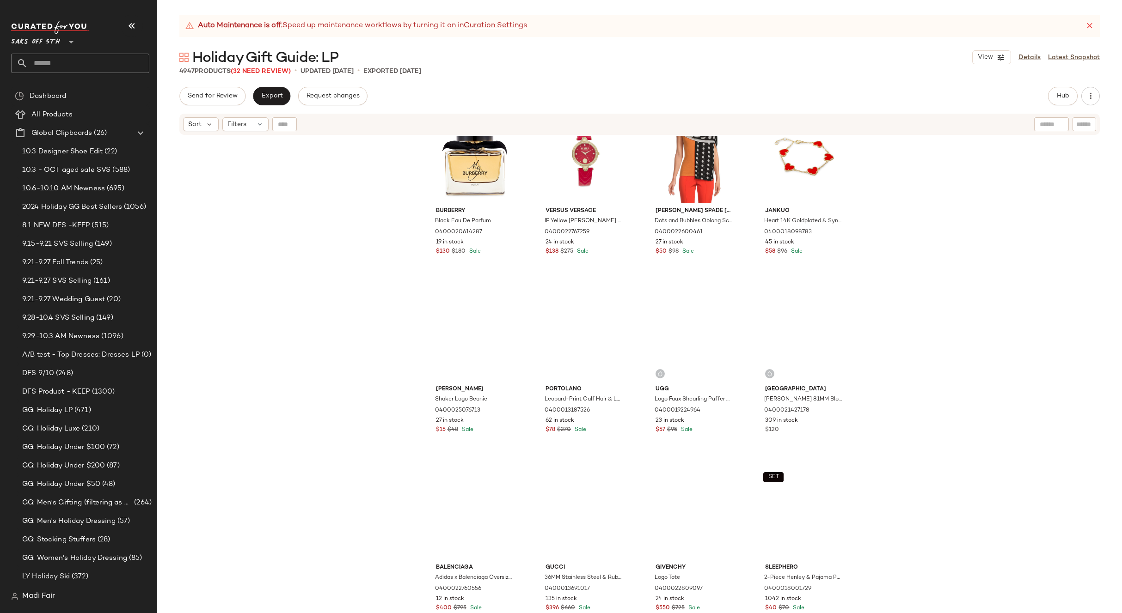
scroll to position [1486, 0]
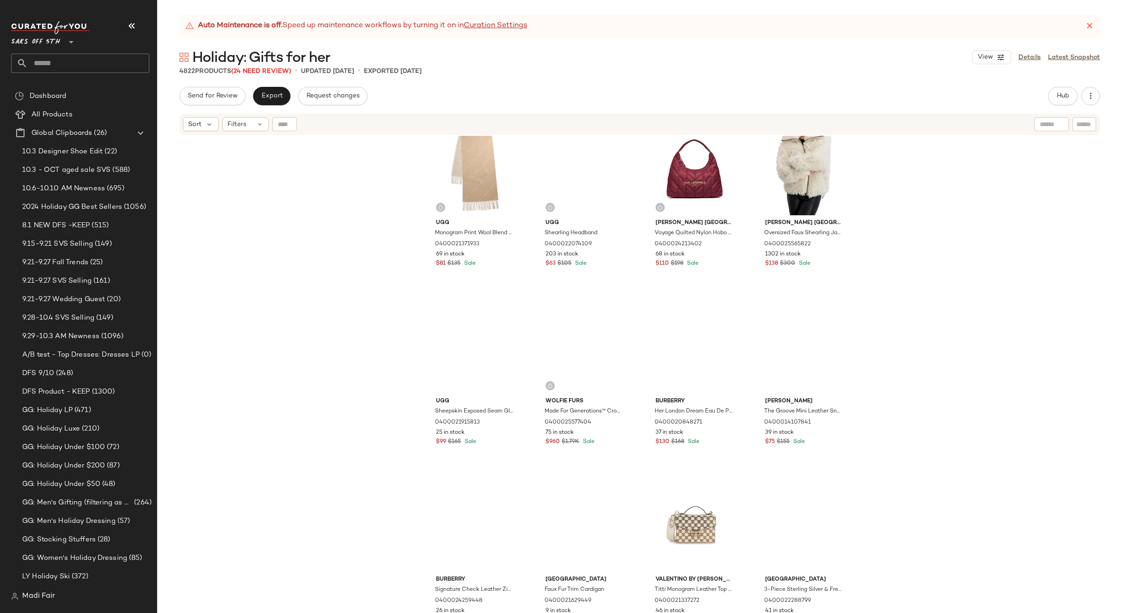
scroll to position [1810, 0]
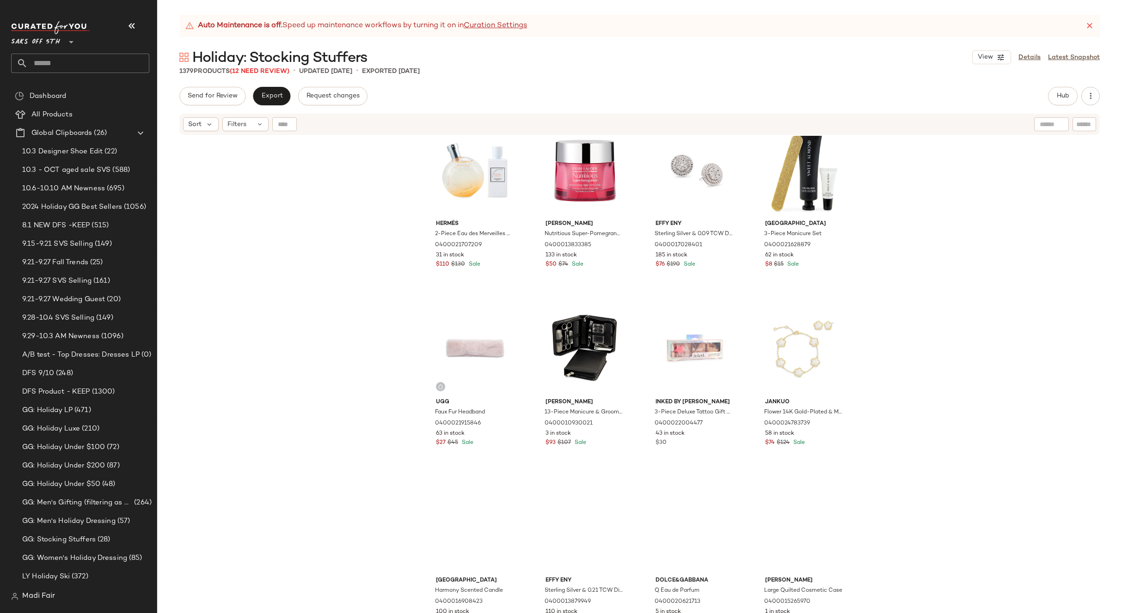
scroll to position [1856, 0]
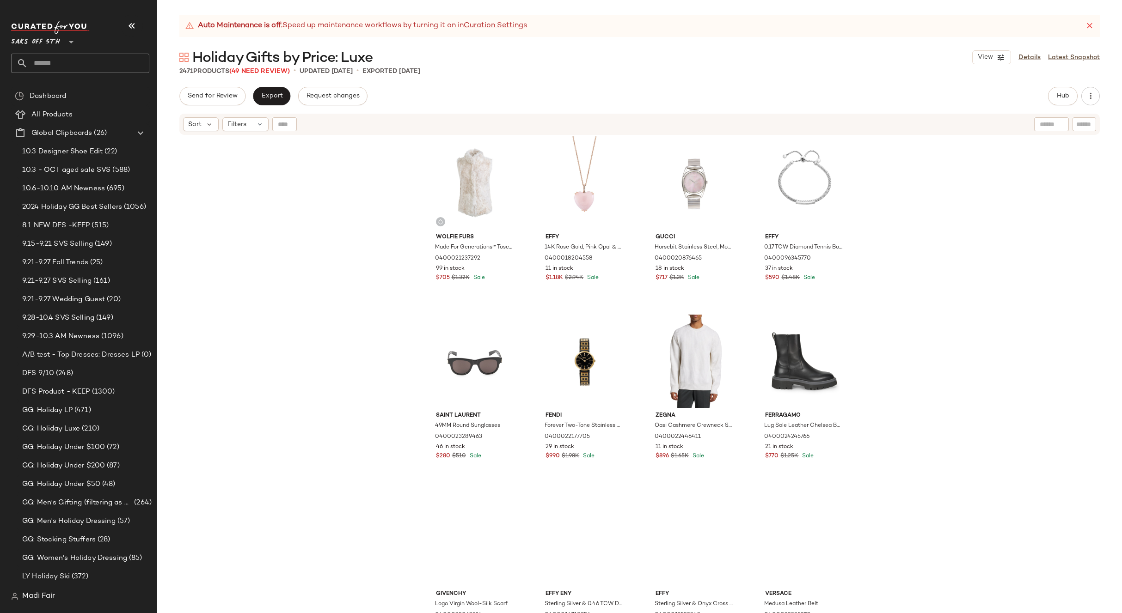
scroll to position [1625, 0]
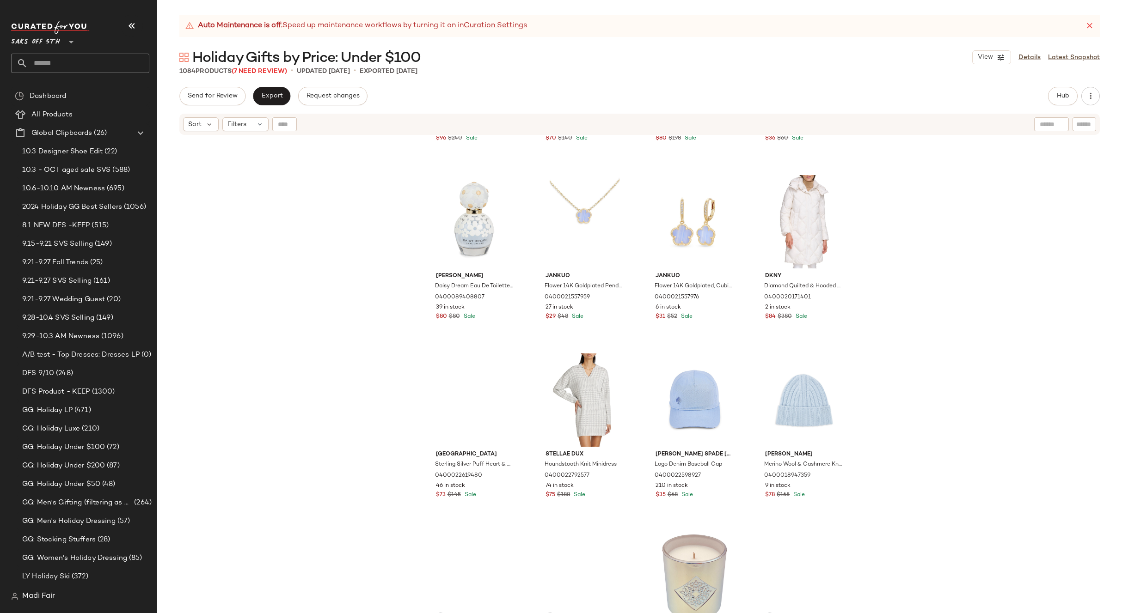
scroll to position [331, 0]
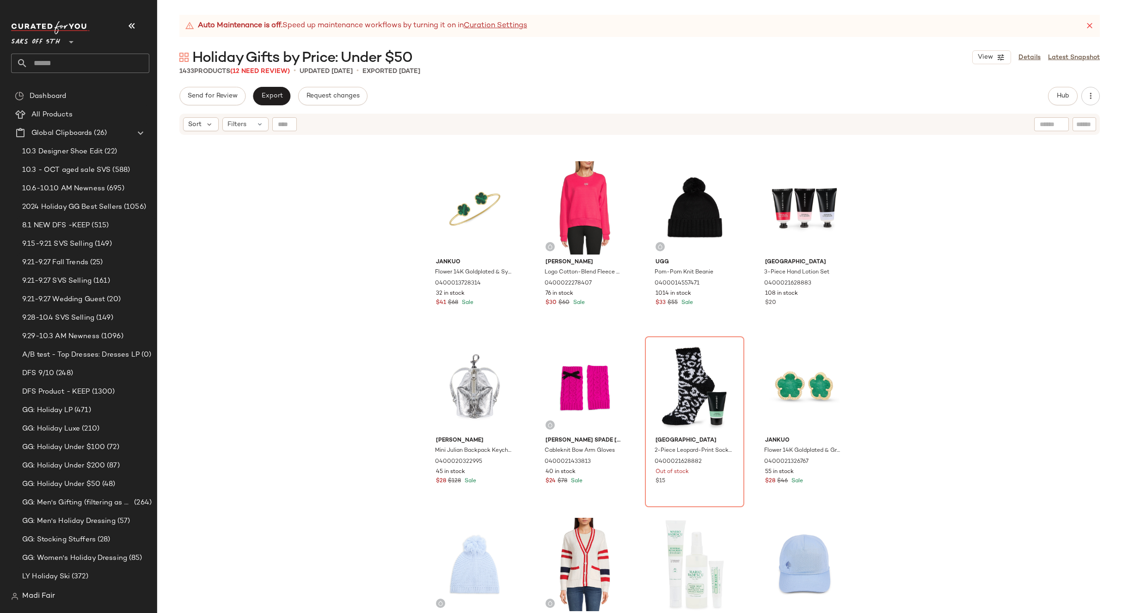
scroll to position [978, 0]
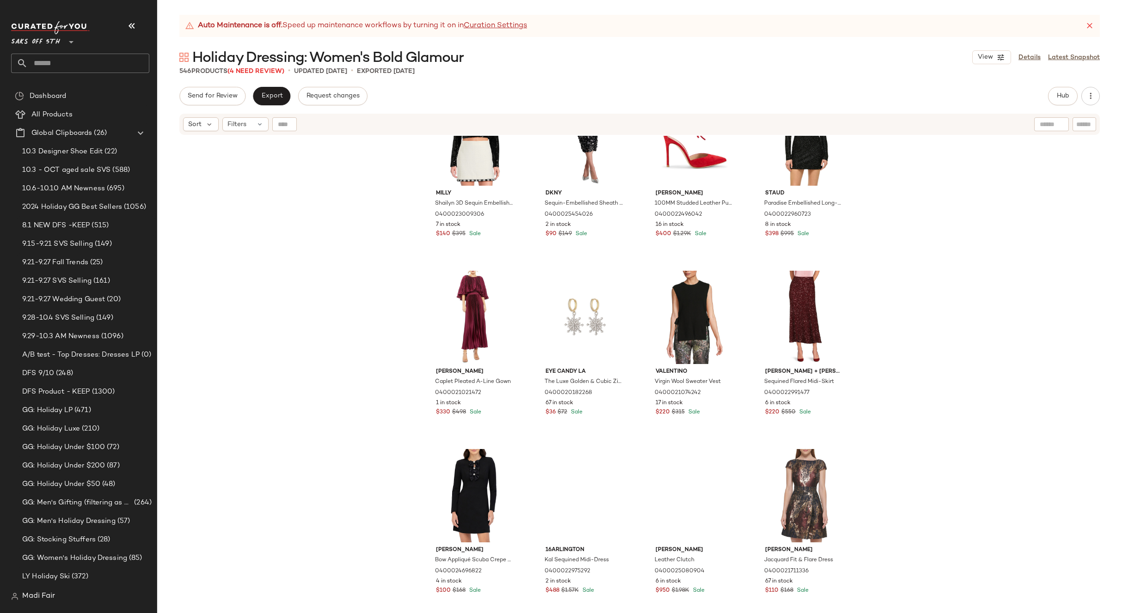
scroll to position [516, 0]
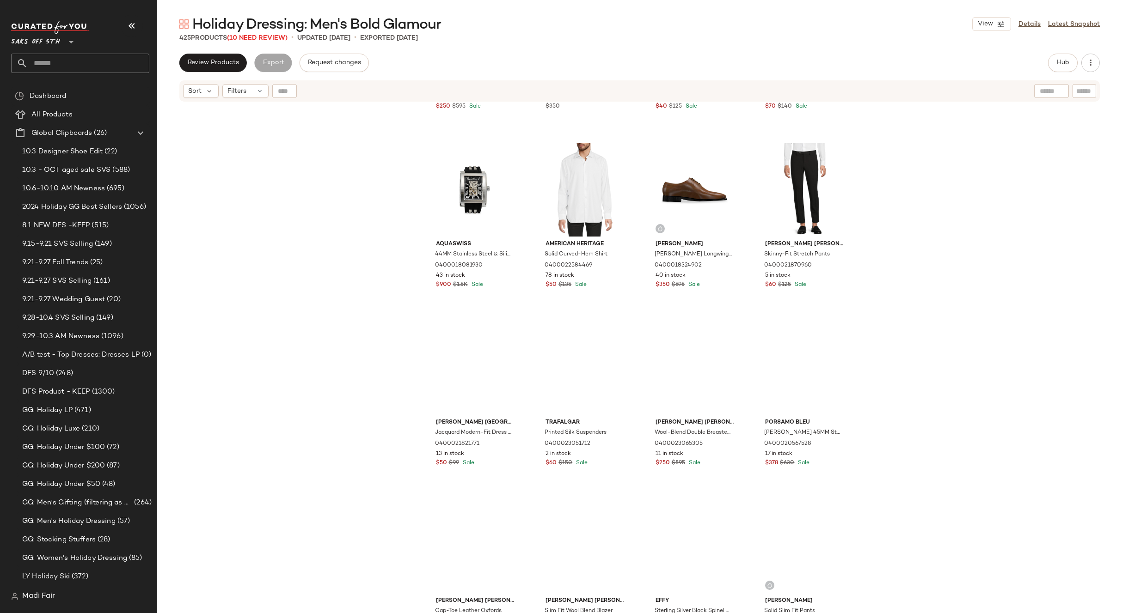
scroll to position [885, 0]
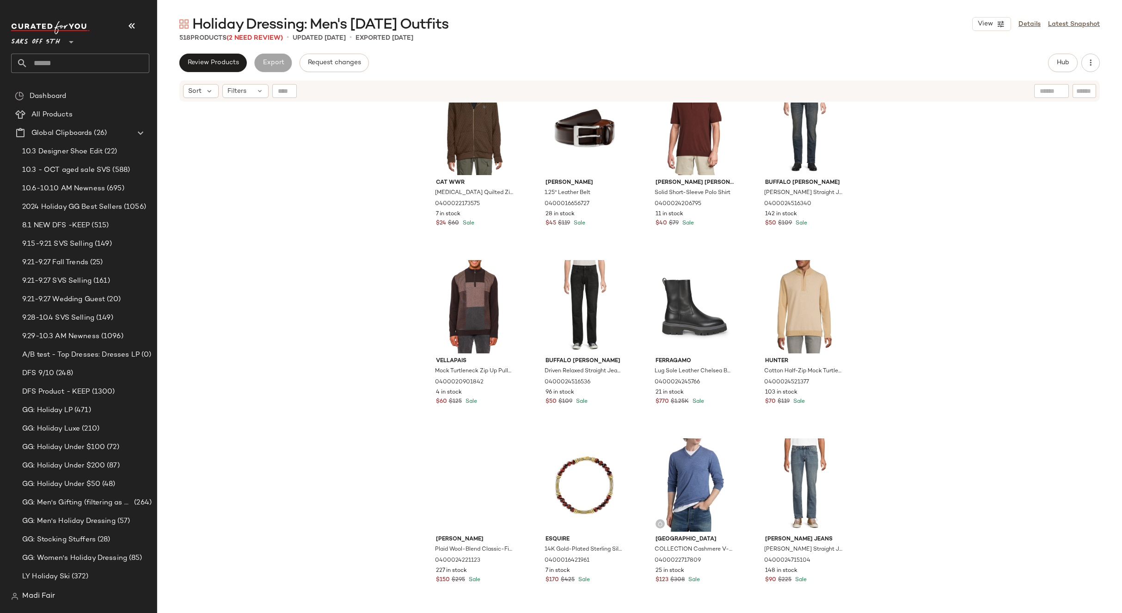
scroll to position [423, 0]
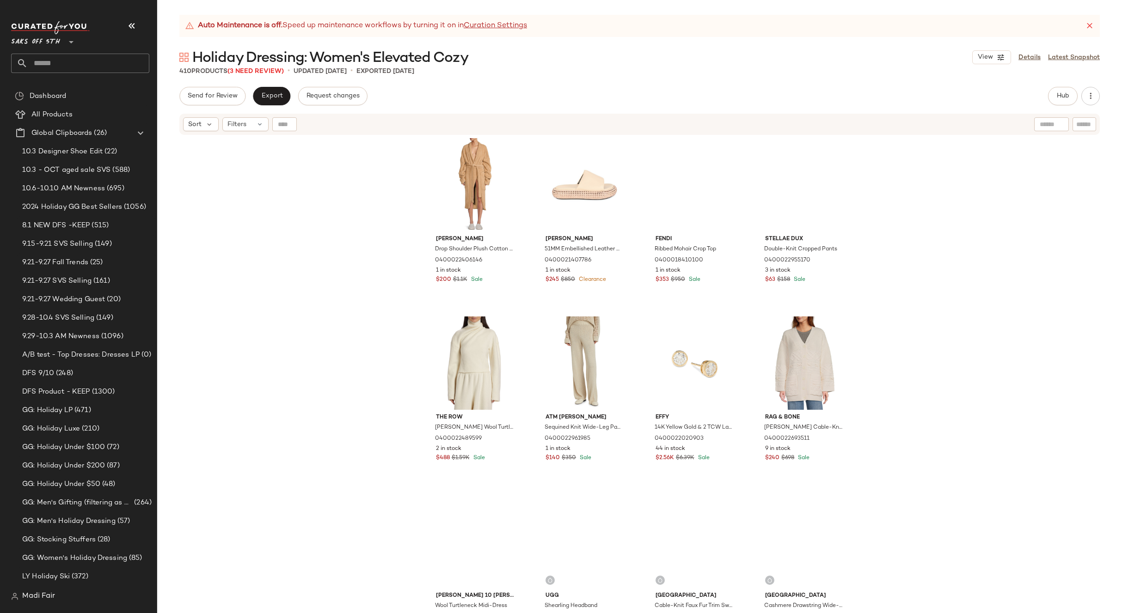
scroll to position [238, 0]
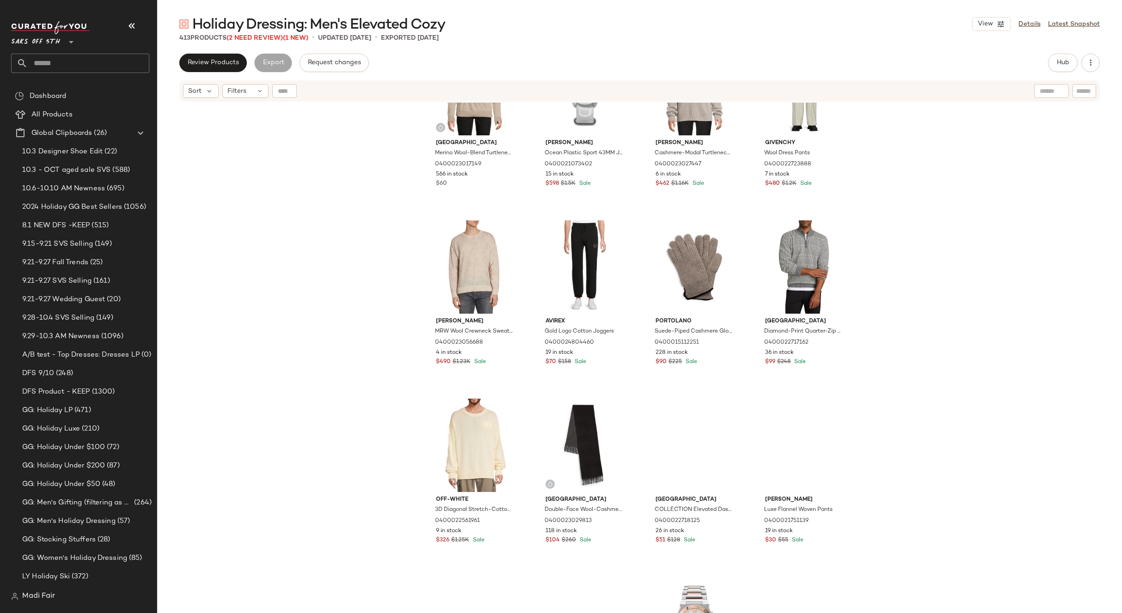
scroll to position [701, 0]
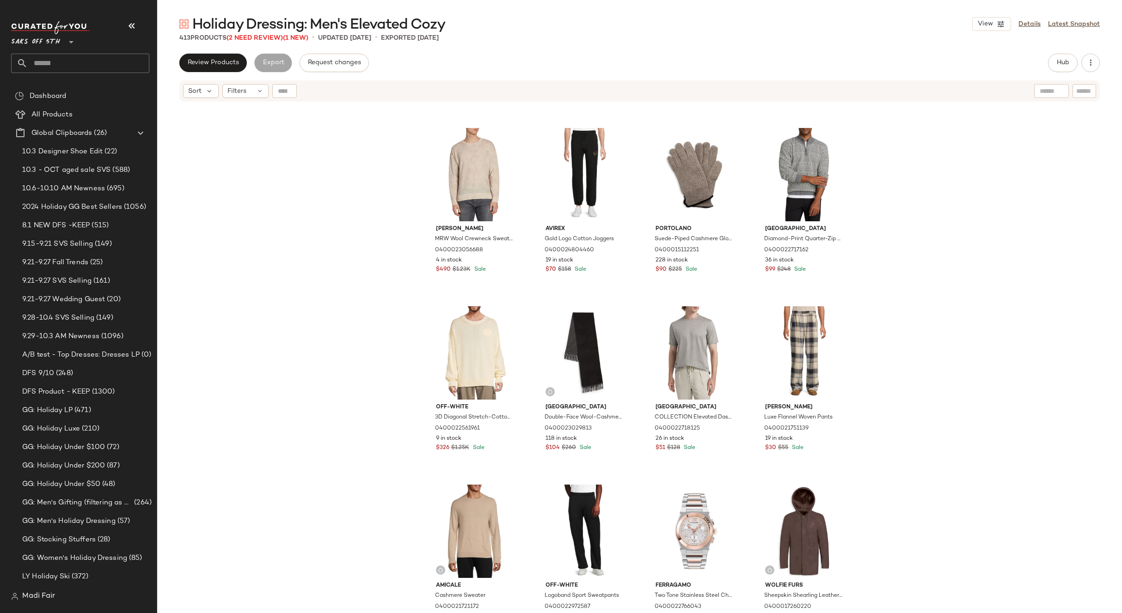
click at [1019, 347] on div "Saks Fifth Avenue Merino Wool-Blend Turtleneck Sweater 0400023017149 566 in sto…" at bounding box center [639, 370] width 964 height 534
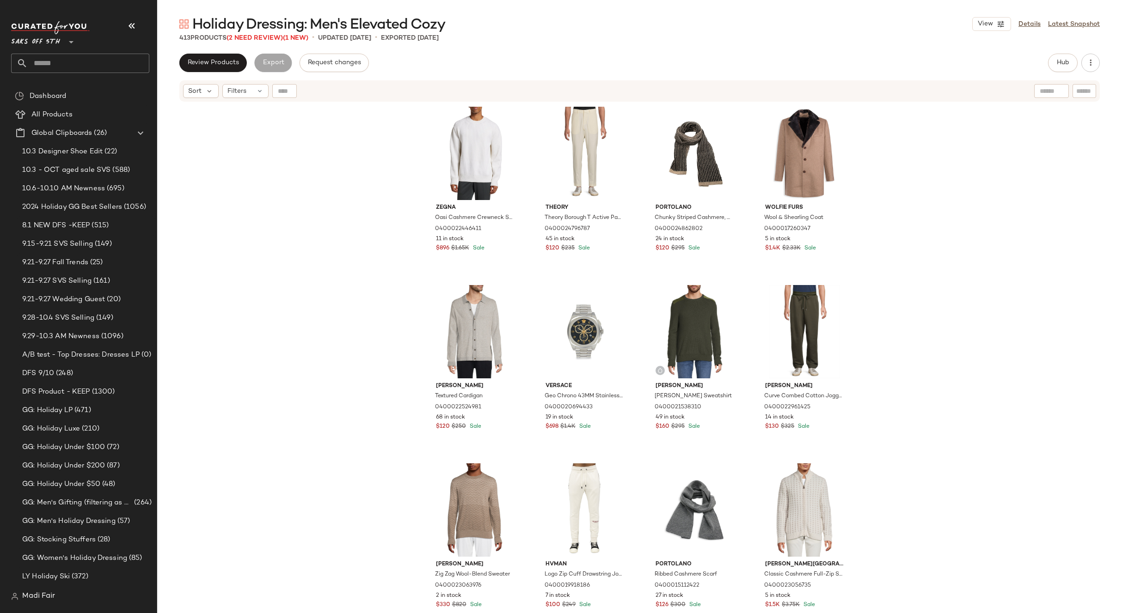
scroll to position [0, 0]
click at [1056, 65] on span "Hub" at bounding box center [1062, 62] width 13 height 7
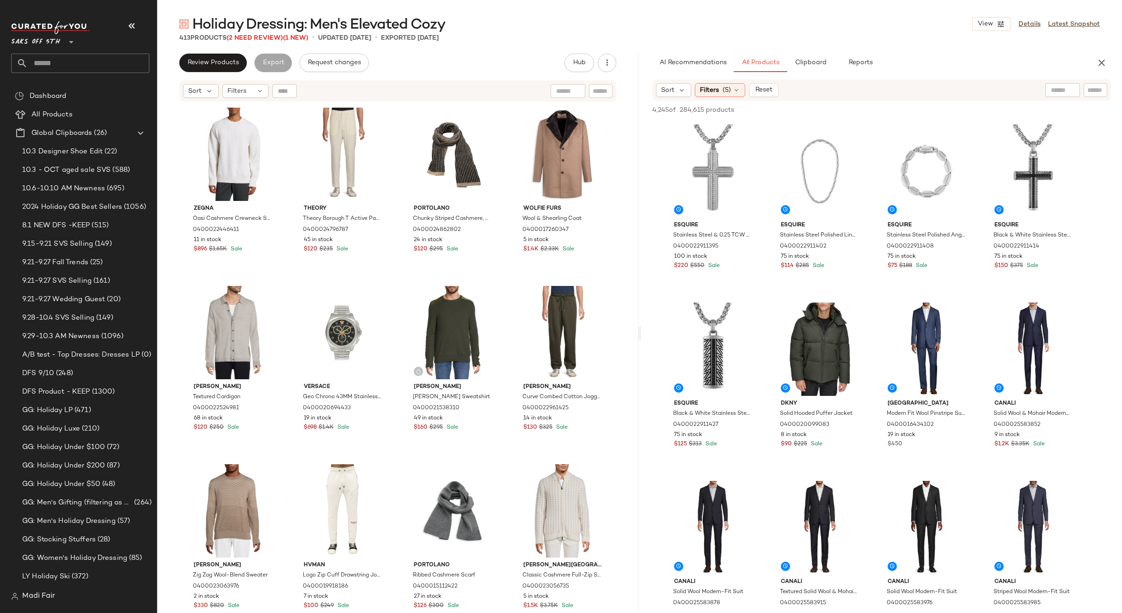
click at [497, 48] on div "Holiday Dressing: Men's Elevated Cozy View Details Latest Snapshot 413 Products…" at bounding box center [639, 314] width 964 height 598
click at [1102, 64] on icon "button" at bounding box center [1101, 62] width 11 height 11
